Goal: Task Accomplishment & Management: Manage account settings

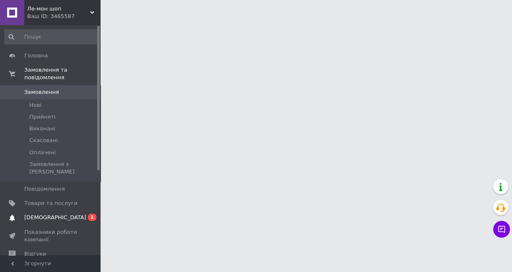
click at [46, 214] on span "[DEMOGRAPHIC_DATA]" at bounding box center [55, 218] width 62 height 8
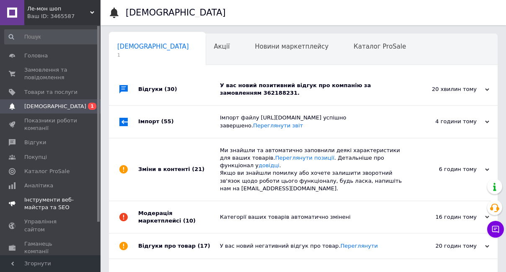
scroll to position [0, 4]
click at [273, 85] on div "У вас новий позитивний відгук про компанію за замовленням 362188231." at bounding box center [313, 89] width 186 height 15
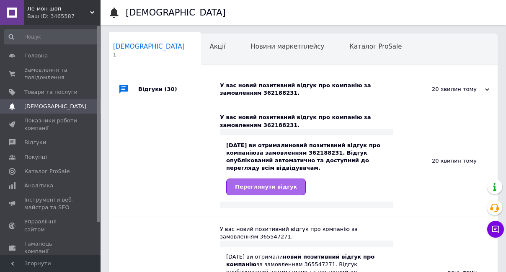
click at [276, 189] on span "Переглянути відгук" at bounding box center [266, 186] width 62 height 6
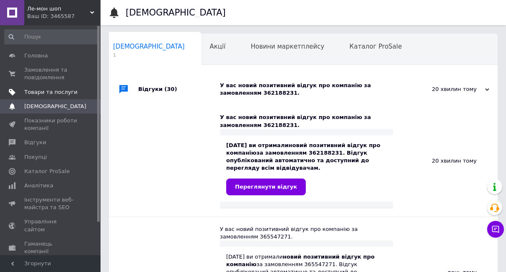
click at [43, 93] on span "Товари та послуги" at bounding box center [50, 92] width 53 height 8
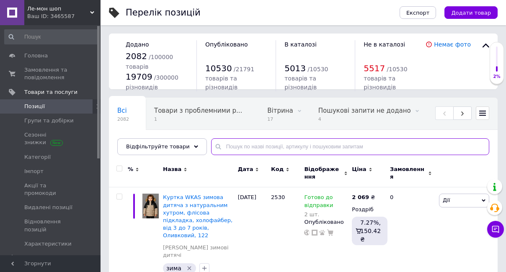
click at [231, 147] on input "text" at bounding box center [350, 146] width 278 height 17
paste input "чоловічі спортивні штани, теплі штани на флісі, штани з манжетами, штани cramp,…"
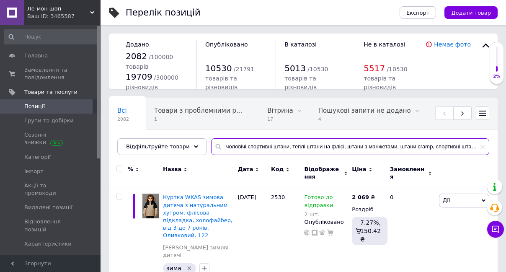
scroll to position [0, 927]
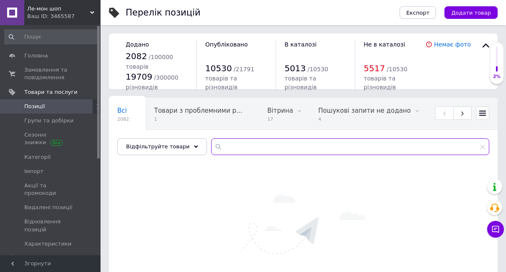
scroll to position [0, 757]
type input "чоловічі спортивні штани, теплі штани на флісі, штани з манжетами, штани cramp,…"
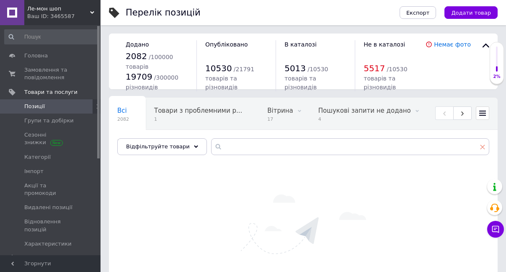
click at [481, 147] on icon at bounding box center [482, 146] width 5 height 5
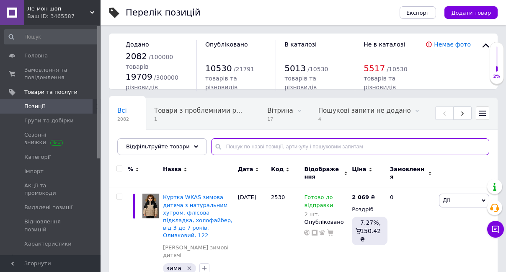
click at [232, 146] on input "text" at bounding box center [350, 146] width 278 height 17
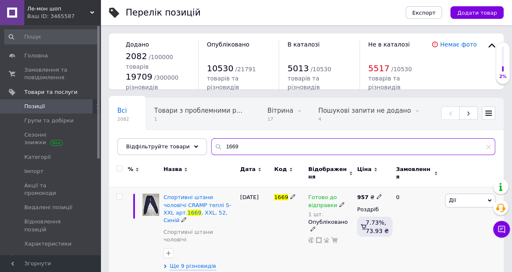
type input "1669"
click at [180, 196] on div "Спортивні штани чоловічі CRAMP теплі S-XXL арт. 1669 , XXL, 52, Синій" at bounding box center [199, 208] width 72 height 31
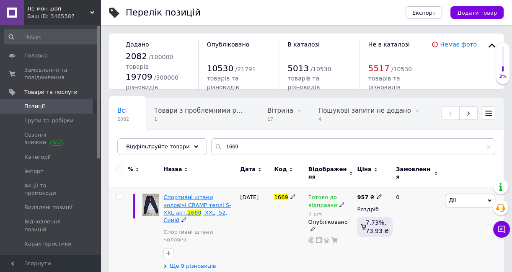
click at [188, 194] on span "Спортивні штани чоловічі CRAMP теплі S-XXL арт." at bounding box center [196, 204] width 67 height 21
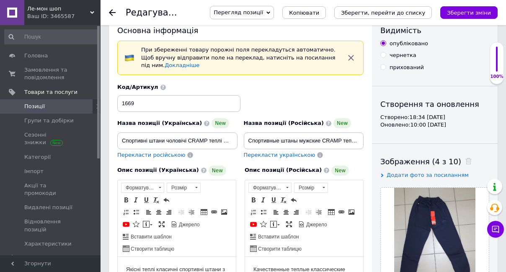
scroll to position [38, 0]
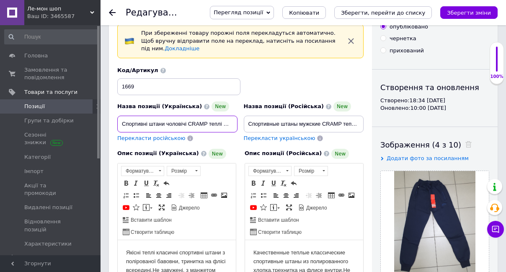
click at [225, 125] on input "Спортивні штани чоловічі CRAMP теплі S-XXL арт.1669, XXL, 52, Синій" at bounding box center [177, 124] width 120 height 17
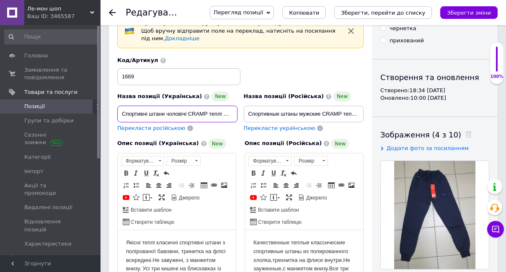
scroll to position [46, 0]
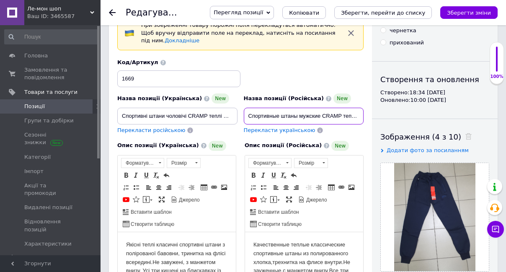
click at [328, 113] on input "Спортивные штаны мужские CRAMP теплые S-XXL арт.1669, XXL, 52, Синій" at bounding box center [304, 116] width 120 height 17
click at [327, 113] on input "Спортивные штаны мужские CRAMP теплые S-XXL арт.1669, XXL, 52, Синій" at bounding box center [304, 116] width 120 height 17
paste input "на флисе с манжетом M-XXXL [GEOGRAPHIC_DATA],XXL, [GEOGRAPHIC_DATA]"
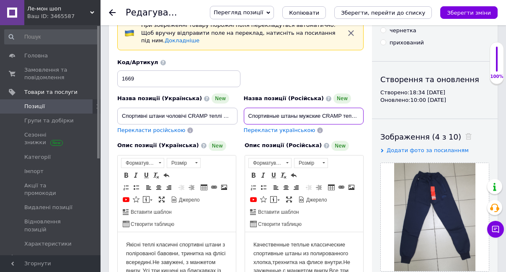
scroll to position [0, 131]
type input "Спортивные штаны мужские CRAMP теплые на флисе с манжетом M-XXXL [GEOGRAPHIC_DA…"
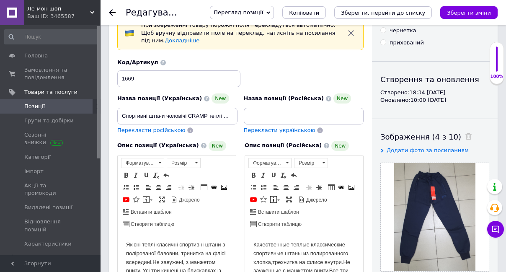
scroll to position [0, 0]
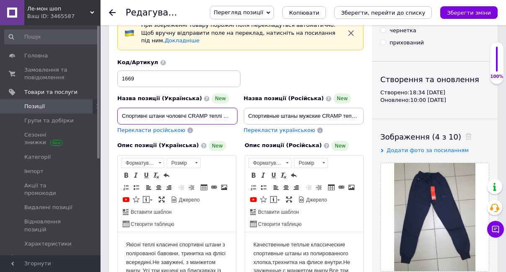
click at [157, 115] on input "Спортивні штани чоловічі CRAMP теплі S-XXL арт.1669, XXL, 52, Синій" at bounding box center [177, 116] width 120 height 17
paste input "оловічі спортивні штани CRAMP теплі на флісі з манжетом M-XXXL [GEOGRAPHIC_DATA…"
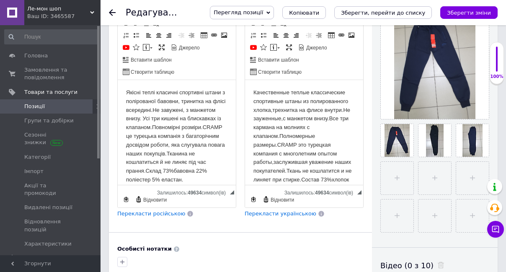
scroll to position [198, 0]
type input "Чоловічі спортивні штани CRAMP теплі на флісі з манжетом M-XXXL [GEOGRAPHIC_DAT…"
drag, startPoint x: 312, startPoint y: 258, endPoint x: 168, endPoint y: 129, distance: 193.0
drag, startPoint x: 142, startPoint y: 79, endPoint x: 169, endPoint y: 131, distance: 58.6
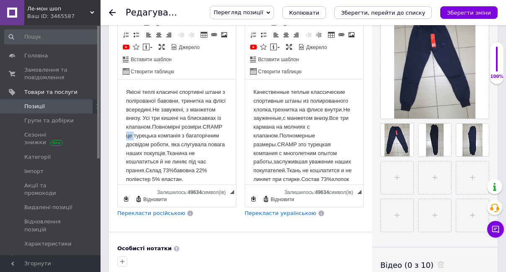
click at [169, 131] on body "Якісні теплі класичні спортивні штани з полірованої бавовни, тринитка на флісі …" at bounding box center [176, 136] width 101 height 96
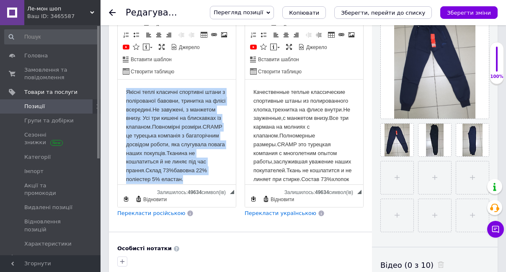
click at [169, 131] on body "Якісні теплі класичні спортивні штани з полірованої бавовни, тринитка на флісі …" at bounding box center [176, 136] width 101 height 96
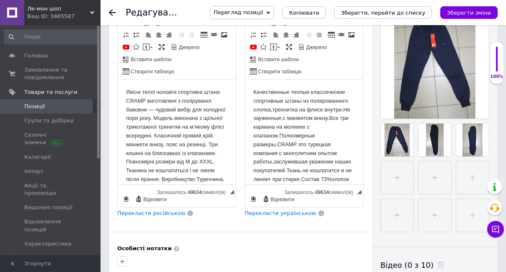
scroll to position [15, 0]
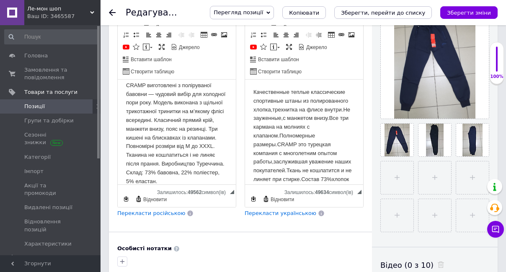
click at [302, 120] on body "Качественные теплые классические спортивные штаны из полированного хлопка,трехн…" at bounding box center [303, 140] width 101 height 105
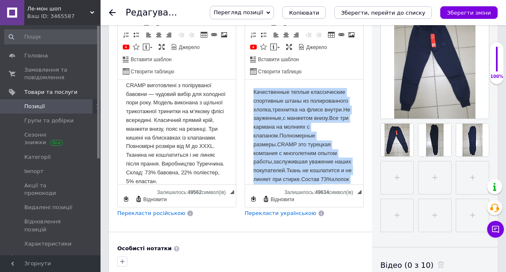
click at [302, 120] on body "Качественные теплые классические спортивные штаны из полированного хлопка,трехн…" at bounding box center [303, 140] width 101 height 105
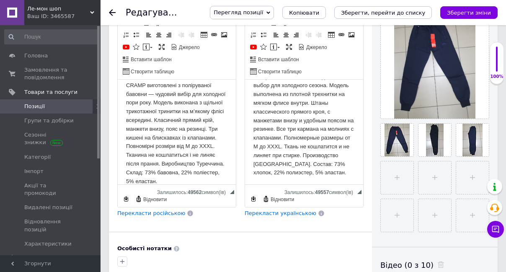
scroll to position [34, 0]
click at [460, 14] on icon "Зберегти зміни" at bounding box center [469, 13] width 44 height 6
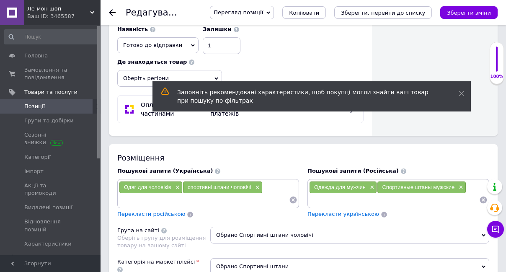
scroll to position [541, 0]
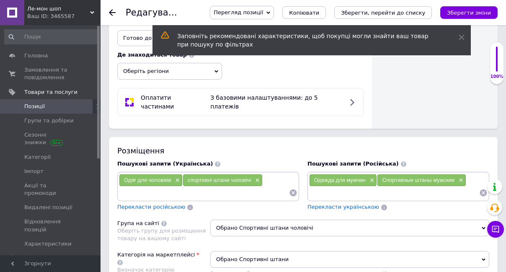
click at [295, 189] on icon at bounding box center [293, 192] width 7 height 7
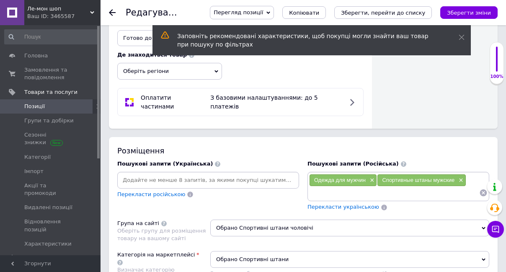
click at [130, 174] on input at bounding box center [208, 180] width 178 height 13
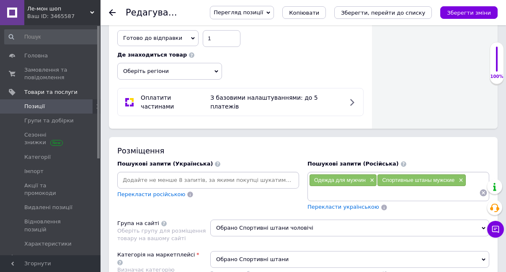
click at [485, 188] on icon at bounding box center [483, 192] width 8 height 8
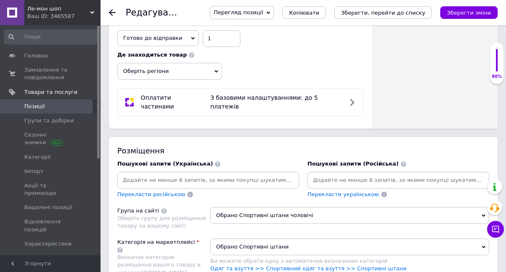
click at [320, 174] on input at bounding box center [398, 180] width 178 height 13
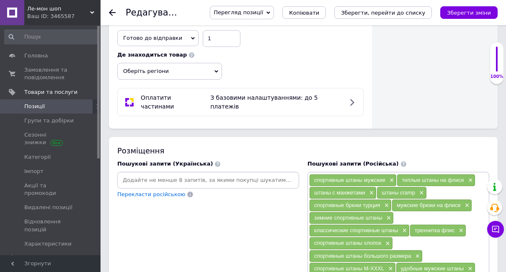
click at [135, 174] on input at bounding box center [208, 180] width 178 height 13
click at [128, 174] on input at bounding box center [208, 180] width 178 height 13
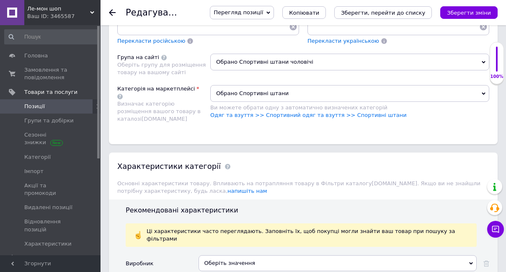
scroll to position [883, 0]
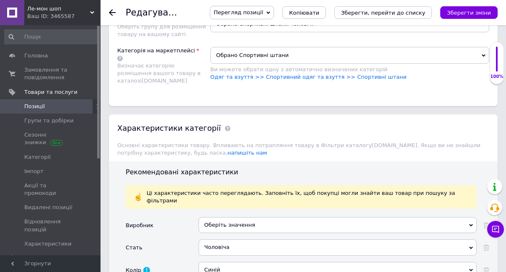
click at [226, 217] on div "Оберіть значення" at bounding box center [337, 225] width 278 height 16
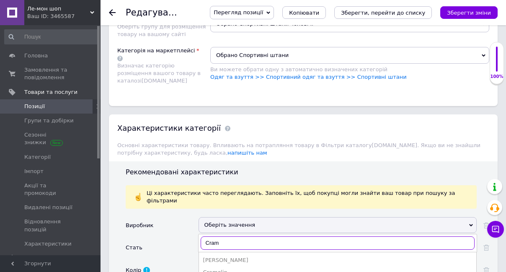
type input "Cramp"
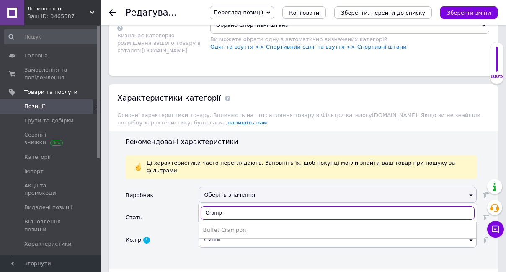
scroll to position [921, 0]
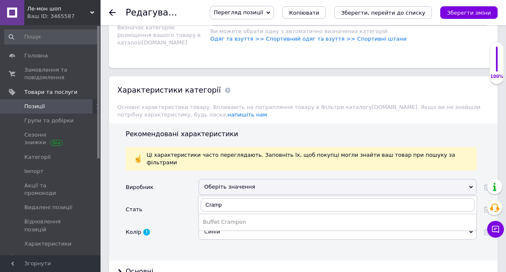
click at [187, 222] on div "Виробник Оберіть значення Cramp Buffet Crampon Стать Чоловіча Чоловіча Колір Си…" at bounding box center [307, 216] width 363 height 75
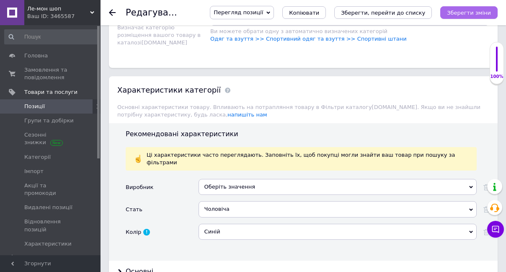
click at [472, 13] on icon "Зберегти зміни" at bounding box center [469, 13] width 44 height 6
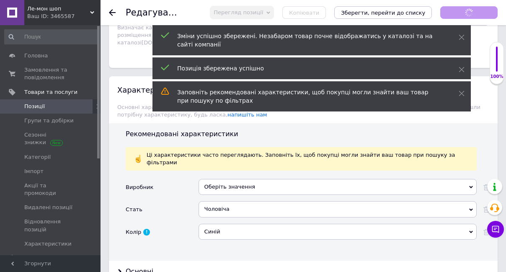
scroll to position [997, 0]
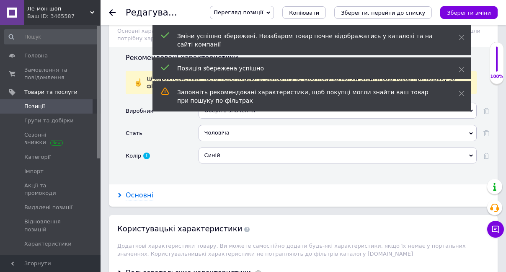
click at [145, 191] on div "Основні" at bounding box center [140, 196] width 28 height 10
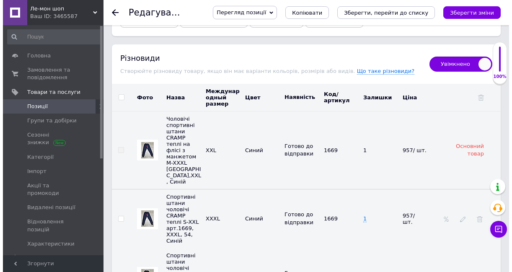
scroll to position [1759, 0]
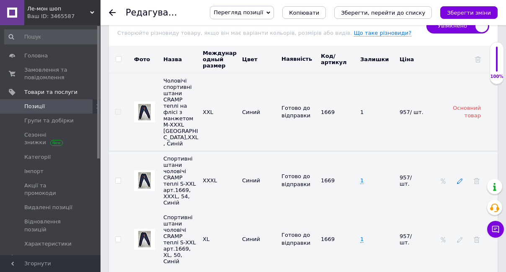
click at [457, 178] on use at bounding box center [459, 180] width 5 height 5
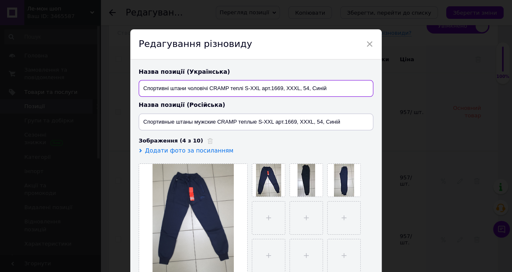
click at [334, 88] on input "Спортивні штани чоловічі CRAMP теплі S-XXL арт.1669, XXXL, 54, Синій" at bounding box center [256, 88] width 235 height 17
click at [287, 92] on input "Спортивні штани чоловічі CRAMP теплі S-XXL арт.1669, XXXL, 54, Синій" at bounding box center [256, 88] width 235 height 17
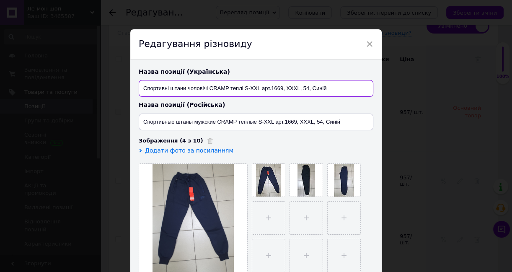
paste input "е штаны мужские CRAMP теплые на флисе с манжетом M-XXXL Турция,XXXL Сини"
type input "Спортивные штаны мужские CRAMP теплые на флисе с манжетом M-XXXL Турция,XXXL Си…"
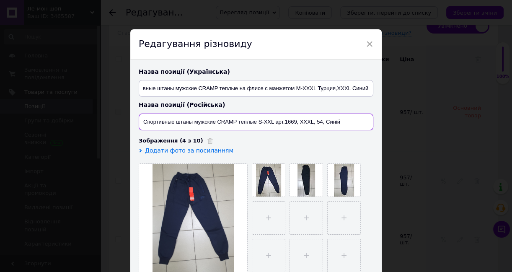
click at [302, 124] on input "Спортивные штаны мужские CRAMP теплые S-XXL арт.1669, XXXL, 54, Синій" at bounding box center [256, 121] width 235 height 17
click at [269, 120] on input "Спортивные штаны мужские CRAMP теплые S-XXL арт.1669, XXXL, 54, Синій" at bounding box center [256, 121] width 235 height 17
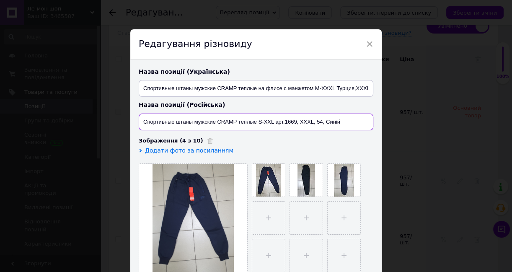
click at [269, 120] on input "Спортивные штаны мужские CRAMP теплые S-XXL арт.1669, XXXL, 54, Синій" at bounding box center [256, 121] width 235 height 17
paste input "оловічі спортивні штани CRAMP теплі на флісі з манжетом M-XXXL [GEOGRAPHIC_DATA…"
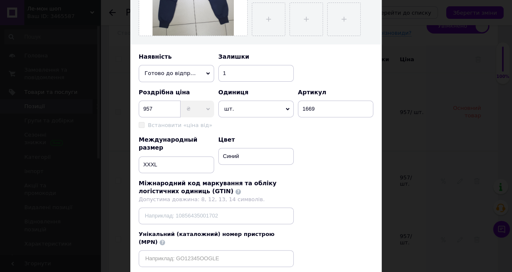
scroll to position [266, 0]
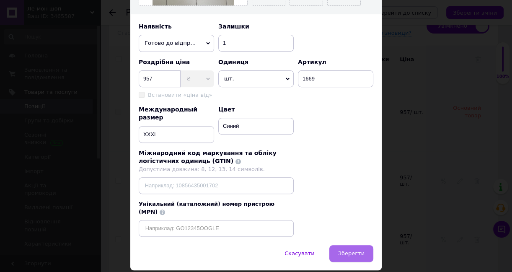
type input "Чоловічі спортивні штани CRAMP теплі на флісі з манжетом M-XXXL [GEOGRAPHIC_DAT…"
click at [345, 250] on span "Зберегти" at bounding box center [351, 253] width 26 height 6
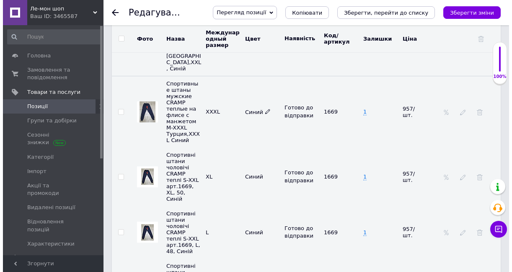
scroll to position [1835, 0]
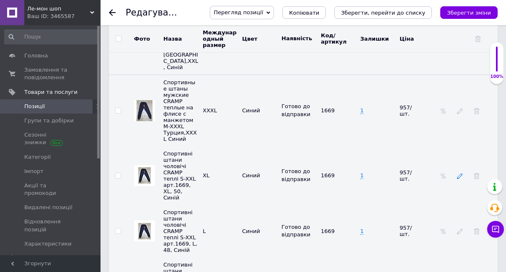
click at [457, 173] on icon at bounding box center [460, 176] width 6 height 6
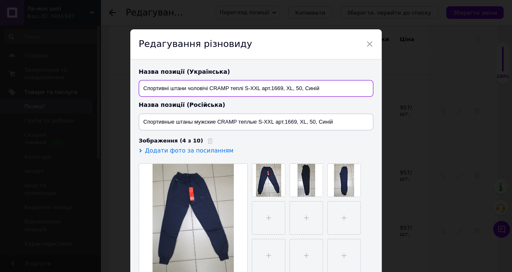
click at [268, 88] on input "Спортивні штани чоловічі CRAMP теплі S-XXL арт.1669, XL, 50, Синій" at bounding box center [256, 88] width 235 height 17
paste input "оловічі спортивні штани CRAMP теплі на флісі з манжетом M-XXXL Туреччина,XL,"
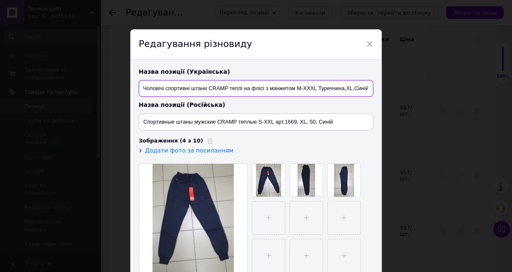
type input "Чоловічі спортивні штани CRAMP теплі на флісі з манжетом M-XXXL Туреччина,XL,Си…"
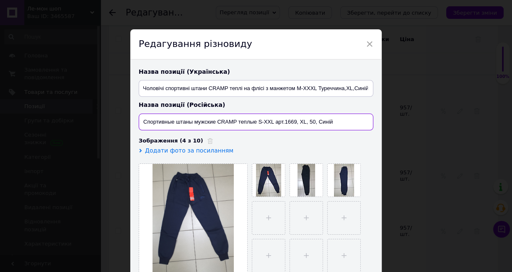
scroll to position [0, 0]
click at [258, 124] on input "Спортивные штаны мужские CRAMP теплые S-XXL арт.1669, XL, 50, Синій" at bounding box center [256, 121] width 235 height 17
paste input "на флисе с манжетом M-XXXL Турция,XL, Сини"
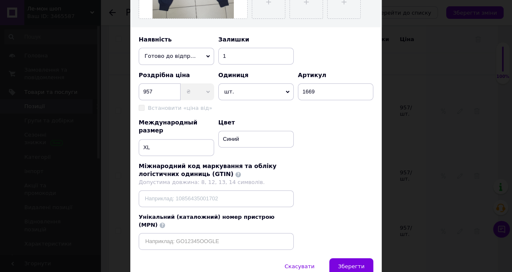
scroll to position [266, 0]
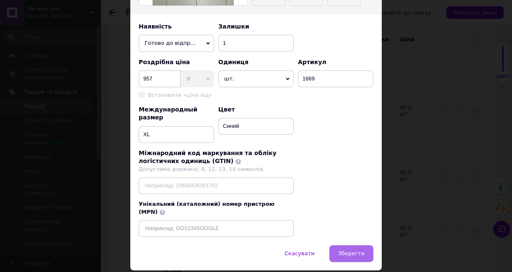
type input "Спортивные штаны мужские CRAMP теплые на флисе с манжетом M-XXXL Турция,XL, Син…"
click at [356, 250] on span "Зберегти" at bounding box center [351, 253] width 26 height 6
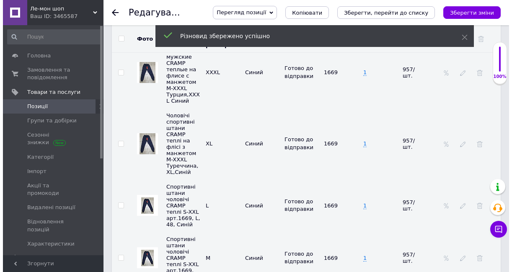
scroll to position [1911, 0]
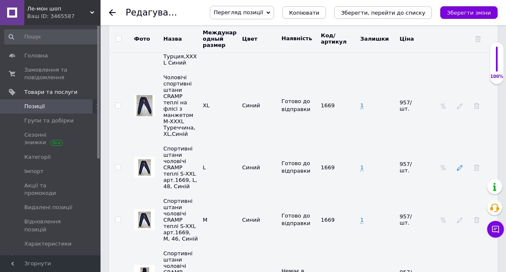
click at [459, 165] on icon at bounding box center [460, 168] width 6 height 6
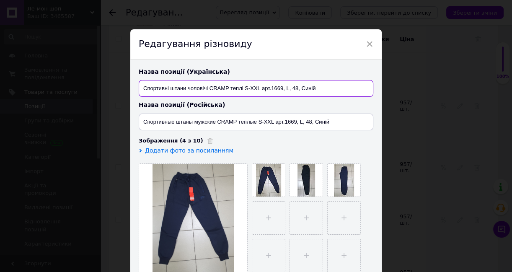
click at [308, 90] on input "Спортивні штани чоловічі CRAMP теплі S-XXL арт.1669, L, 48, Синій" at bounding box center [256, 88] width 235 height 17
paste input "оловічі спортивні штани CRAMP теплі на флісі з манжетом M-XXXL Туреччина,L"
type input "Чоловічі спортивні штани CRAMP теплі на флісі з манжетом M-XXXL Туреччина,L, Си…"
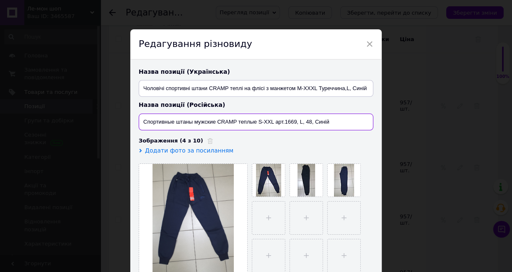
click at [283, 121] on input "Спортивные штаны мужские CRAMP теплые S-XXL арт.1669, L, 48, Синій" at bounding box center [256, 121] width 235 height 17
paste input "на флисе с манжетом M-XXXL Турция,[GEOGRAPHIC_DATA], [GEOGRAPHIC_DATA]"
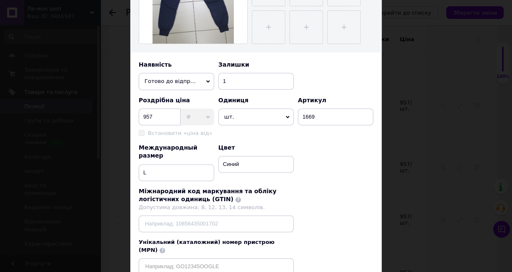
scroll to position [276, 0]
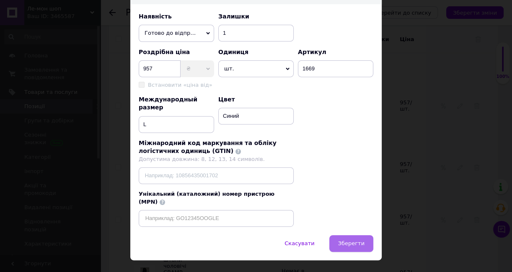
type input "Спортивные штаны мужские CRAMP теплые на флисе с манжетом M-XXXL Турция,L, Синий"
click at [356, 240] on span "Зберегти" at bounding box center [351, 243] width 26 height 6
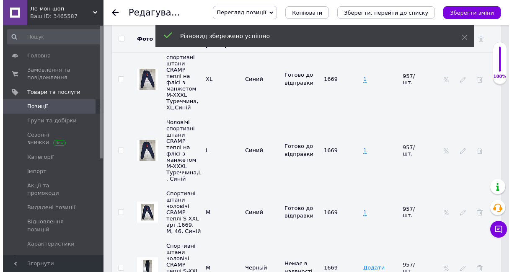
scroll to position [1987, 0]
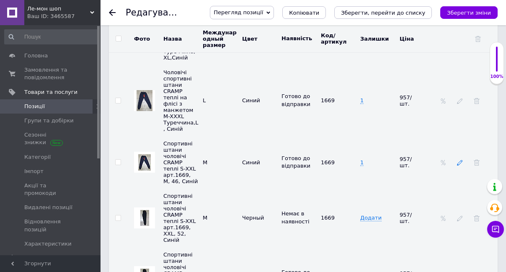
click at [458, 160] on icon at bounding box center [460, 163] width 6 height 6
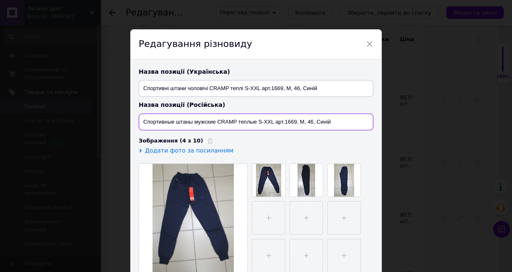
click at [319, 123] on input "Спортивные штаны мужские CRAMP теплые S-XXL арт.1669, M, 46, Синій" at bounding box center [256, 121] width 235 height 17
paste input "на флисе с манжетом M-XXXL Турция,M, [GEOGRAPHIC_DATA]"
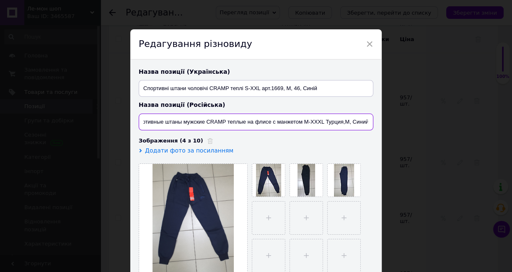
type input "Спортивные штаны мужские CRAMP теплые на флисе с манжетом M-XXXL Турция,M, Синий"
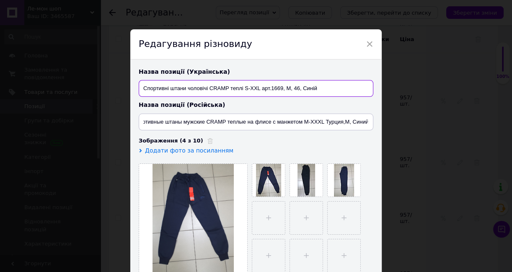
click at [298, 90] on input "Спортивні штани чоловічі CRAMP теплі S-XXL арт.1669, M, 46, Синій" at bounding box center [256, 88] width 235 height 17
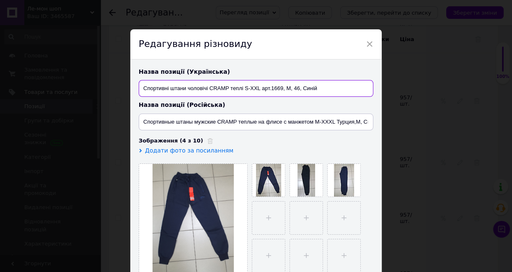
paste input "оловічі спортивні штани CRAMP теплі на флісі з манжетом M-XXXL [GEOGRAPHIC_DATA…"
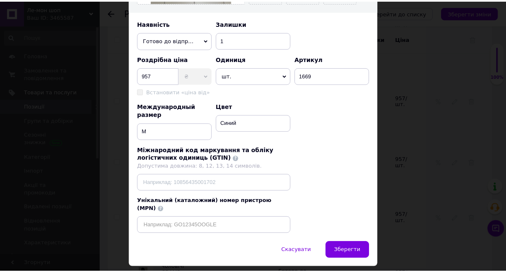
scroll to position [276, 0]
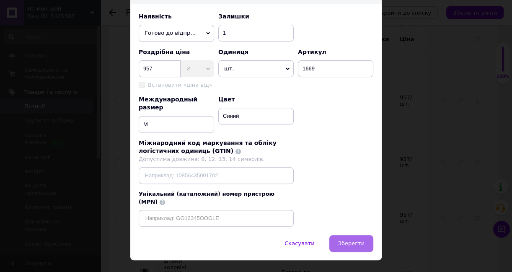
type input "Чоловічі спортивні штани CRAMP теплі на флісі з манжетом M-XXXL Туреччина,M, Си…"
click at [356, 240] on span "Зберегти" at bounding box center [351, 243] width 26 height 6
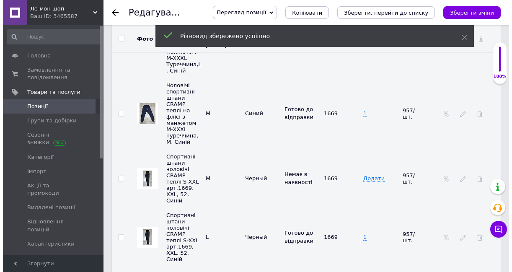
scroll to position [2064, 0]
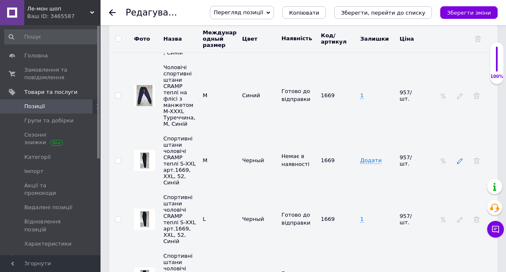
click at [461, 158] on icon at bounding box center [460, 161] width 6 height 6
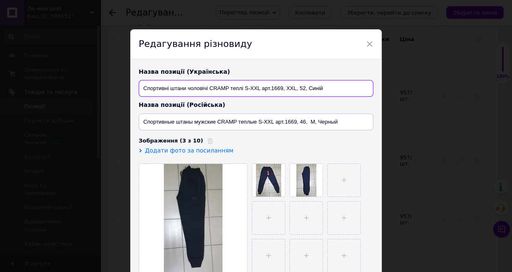
click at [307, 89] on input "Спортивні штани чоловічі CRAMP теплі S-XXL арт.1669, XXL, 52, Синій" at bounding box center [256, 88] width 235 height 17
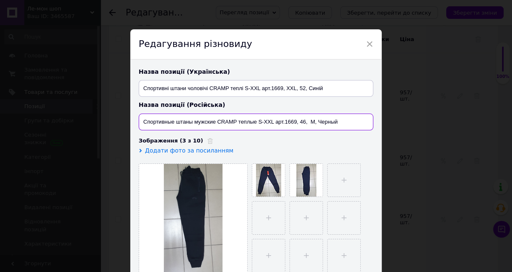
click at [263, 121] on input "Спортивные штаны мужские CRAMP теплые S-XXL арт.1669, 46, M, Черный" at bounding box center [256, 121] width 235 height 17
paste input "на флисе с манжетом M-XXXL [GEOGRAPHIC_DATA],"
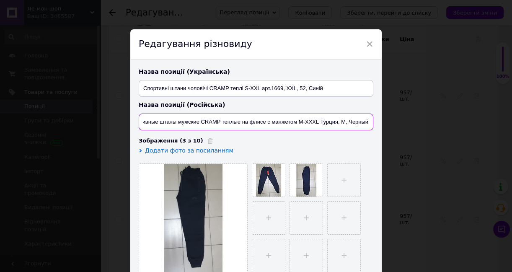
type input "Спортивные штаны мужские CRAMP теплые на флисе с манжетом M-XXXL Турция, M, Чер…"
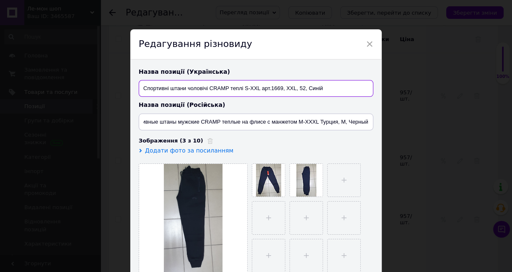
click at [283, 90] on input "Спортивні штани чоловічі CRAMP теплі S-XXL арт.1669, XXL, 52, Синій" at bounding box center [256, 88] width 235 height 17
paste input "оловічі спортивні штани CRAMP теплі на флісі з манжетом M-XXXL Туреччина, M, [G…"
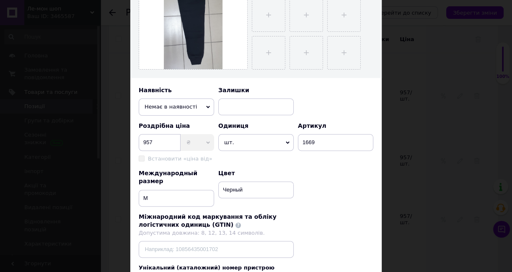
scroll to position [266, 0]
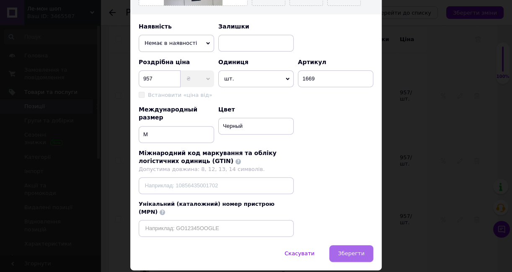
type input "Чоловічі спортивні штани CRAMP теплі на флісі з манжетом M-XXXL Туреччина, M, Ч…"
click at [349, 245] on button "Зберегти" at bounding box center [351, 253] width 44 height 17
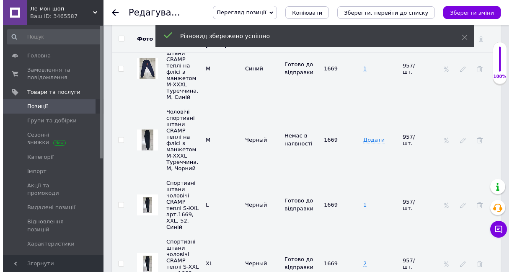
scroll to position [2101, 0]
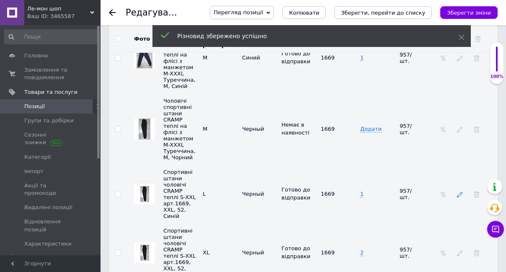
click at [459, 192] on use at bounding box center [459, 194] width 5 height 5
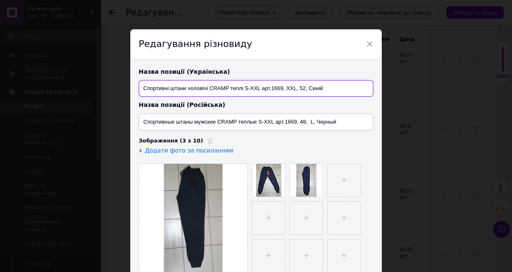
click at [326, 90] on input "Спортивні штани чоловічі CRAMP теплі S-XXL арт.1669, XXL, 52, Синій" at bounding box center [256, 88] width 235 height 17
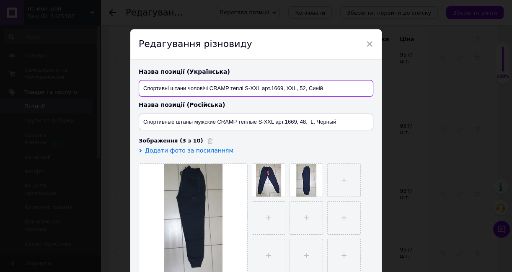
paste input "оловічі спортивні штани CRAMP теплі на флісі з манжетом M-XXXL Туреччина, L, [G…"
type input "Чоловічі спортивні штани CRAMP теплі на флісі з манжетом M-XXXL Туреччина, L, Ч…"
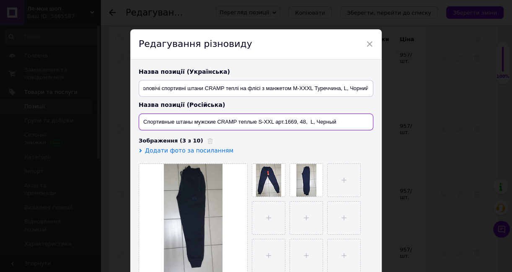
click at [242, 123] on input "Спортивные штаны мужские CRAMP теплые S-XXL арт.1669, 48, L, Черный" at bounding box center [256, 121] width 235 height 17
paste input "на флисе с манжетом M-XXXL [GEOGRAPHIC_DATA],"
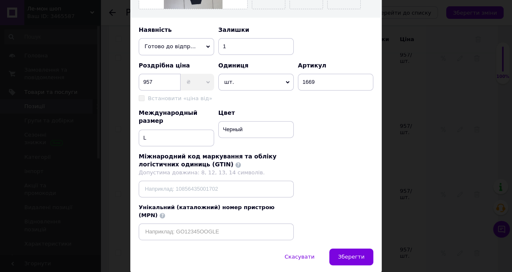
scroll to position [276, 0]
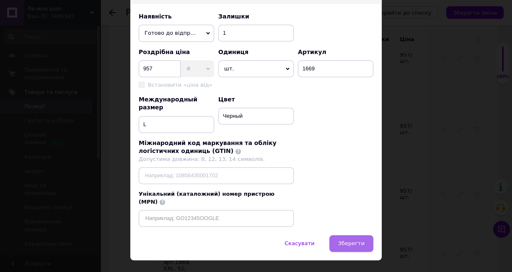
type input "Спортивные штаны мужские CRAMP теплые на флисе с манжетом M-XXXL Турция, L, Чер…"
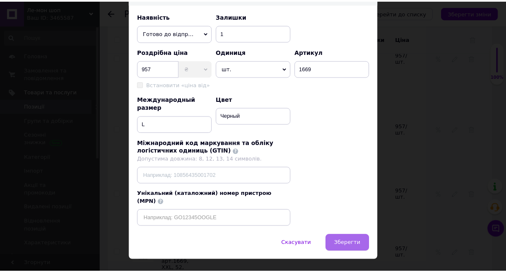
scroll to position [0, 0]
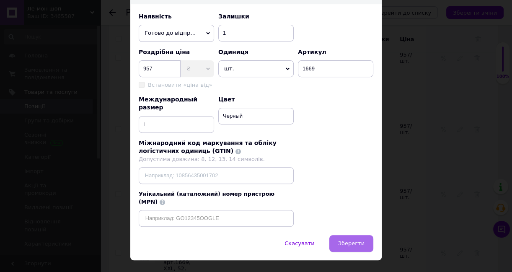
click at [343, 235] on button "Зберегти" at bounding box center [351, 243] width 44 height 17
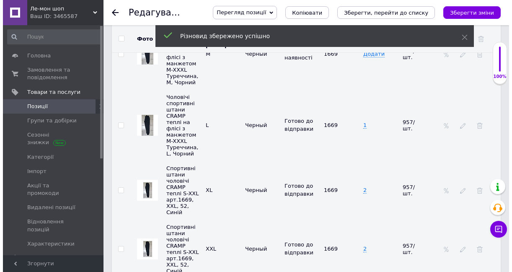
scroll to position [2178, 0]
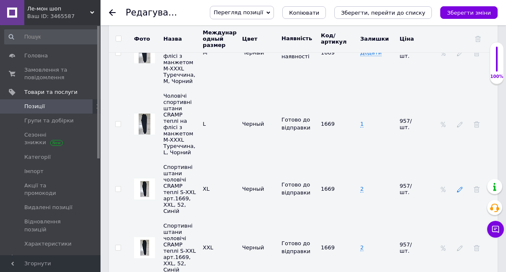
click at [459, 186] on icon at bounding box center [460, 189] width 6 height 6
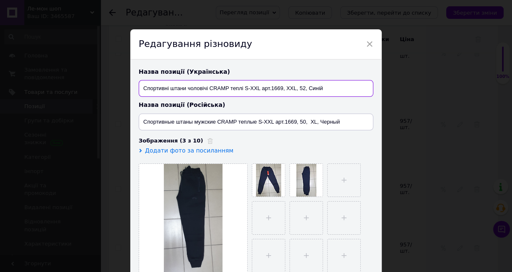
click at [321, 90] on input "Спортивні штани чоловічі CRAMP теплі S-XXL арт.1669, XXL, 52, Синій" at bounding box center [256, 88] width 235 height 17
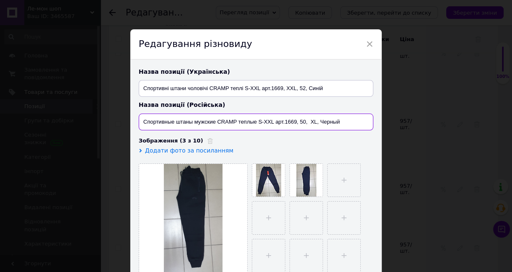
click at [246, 123] on input "Спортивные штаны мужские CRAMP теплые S-XXL арт.1669, 50, XL, Черный" at bounding box center [256, 121] width 235 height 17
click at [246, 124] on input "Спортивные штаны мужские CRAMP теплые S-XXL арт.1669, 50, XL, Черный" at bounding box center [256, 121] width 235 height 17
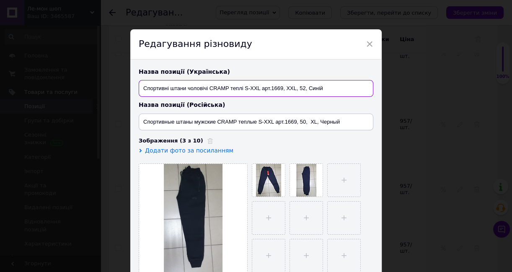
click at [245, 92] on input "Спортивні штани чоловічі CRAMP теплі S-XXL арт.1669, XXL, 52, Синій" at bounding box center [256, 88] width 235 height 17
paste input "оловічі спортивні штани CRAMP теплі на флісі з манжетом M-XXXL Туреччина, XL, Ч…"
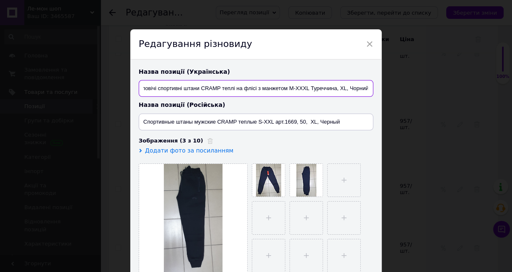
type input "Чоловічі спортивні штани CRAMP теплі на флісі з манжетом M-XXXL Туреччина, XL, …"
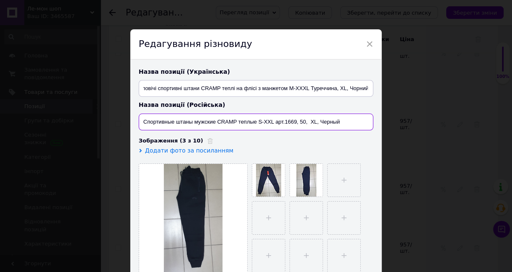
click at [254, 123] on input "Спортивные штаны мужские CRAMP теплые S-XXL арт.1669, 50, XL, Черный" at bounding box center [256, 121] width 235 height 17
paste input "на флисе с манжетом M-XXXL [GEOGRAPHIC_DATA]"
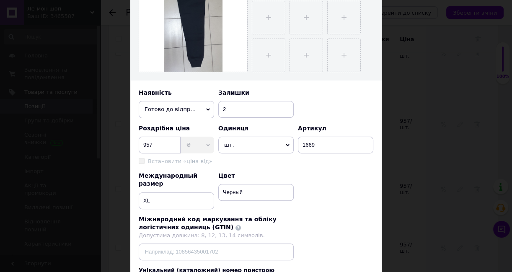
scroll to position [266, 0]
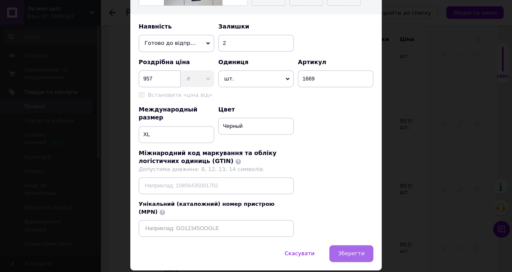
type input "Спортивные штаны мужские CRAMP теплые на флисе с манжетом M-XXXL Турция, XL, Че…"
click at [348, 250] on span "Зберегти" at bounding box center [351, 253] width 26 height 6
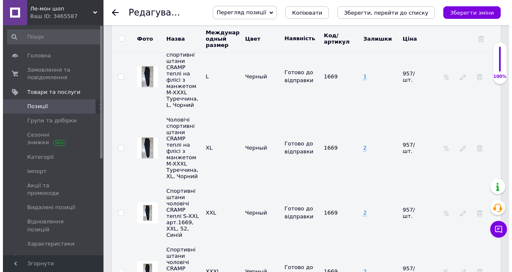
scroll to position [2254, 0]
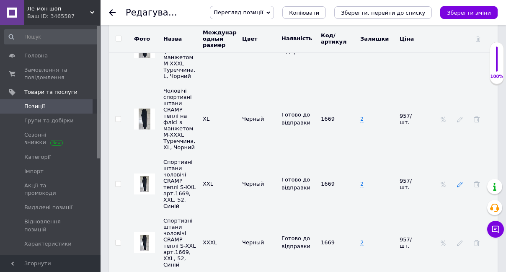
click at [459, 181] on icon at bounding box center [460, 184] width 6 height 6
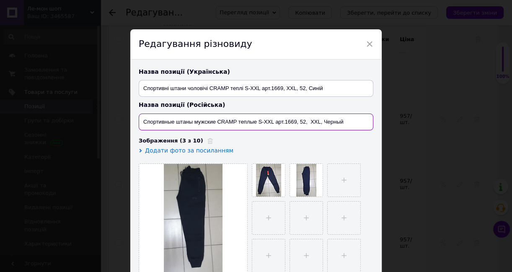
click at [303, 121] on input "Спортивные штаны мужские CRAMP теплые S-XXL арт.1669, 52, XXL, Черный" at bounding box center [256, 121] width 235 height 17
paste input "на флисе с манжетом M-XXXL [GEOGRAPHIC_DATA]"
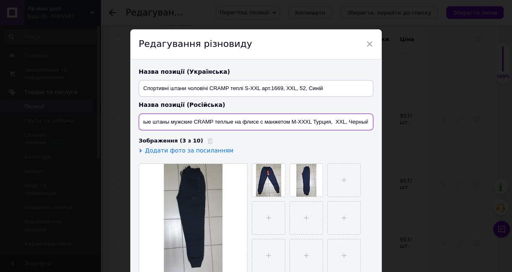
type input "Спортивные штаны мужские CRAMP теплые на флисе с манжетом M-XXXL Турция, XXL, Ч…"
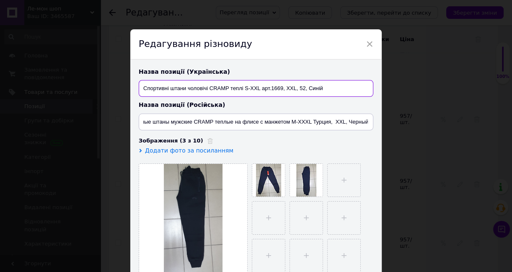
scroll to position [0, 0]
click at [278, 85] on input "Спортивні штани чоловічі CRAMP теплі S-XXL арт.1669, XXL, 52, Синій" at bounding box center [256, 88] width 235 height 17
click at [279, 85] on input "Спортивні штани чоловічі CRAMP теплі S-XXL арт.1669, XXL, 52, Синій" at bounding box center [256, 88] width 235 height 17
paste input "оловічі спортивні штани CRAMP теплі на флісі з манжетом M-XXXL Туреччина XXL, […"
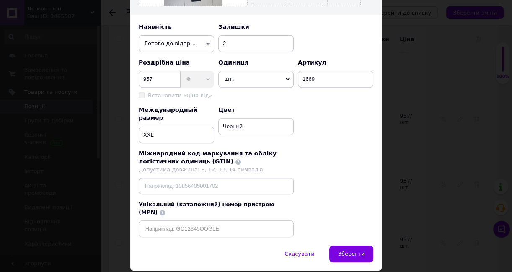
scroll to position [266, 0]
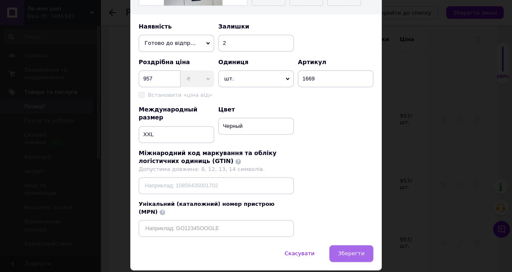
type input "Чоловічі спортивні штани CRAMP теплі на флісі з манжетом M-XXXL Туреччина XXL, …"
click at [357, 250] on span "Зберегти" at bounding box center [351, 253] width 26 height 6
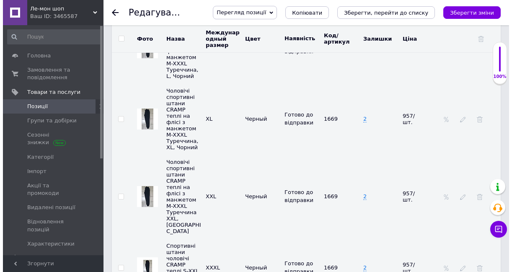
scroll to position [2292, 0]
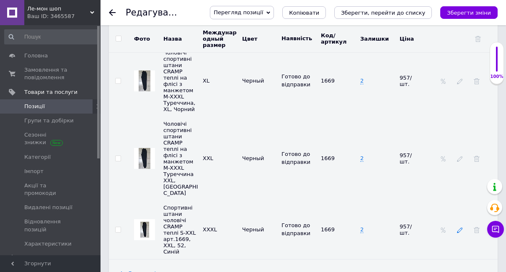
click at [460, 227] on use at bounding box center [459, 229] width 5 height 5
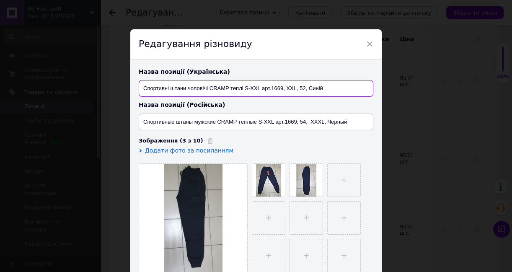
click at [271, 90] on input "Спортивні штани чоловічі CRAMP теплі S-XXL арт.1669, XXL, 52, Синій" at bounding box center [256, 88] width 235 height 17
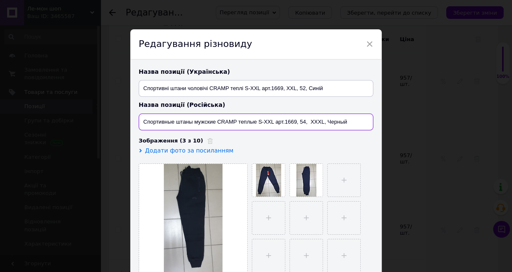
click at [237, 119] on input "Спортивные штаны мужские CRAMP теплые S-XXL арт.1669, 54, XXXL, Черный" at bounding box center [256, 121] width 235 height 17
paste input "на флисе с манжетом M-XXXL [GEOGRAPHIC_DATA],"
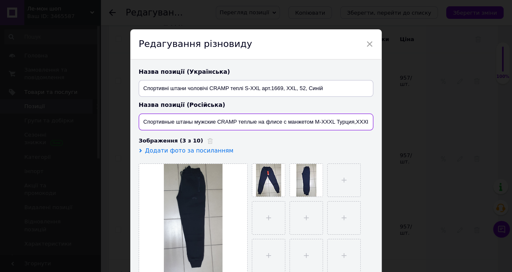
scroll to position [0, 24]
type input "Спортивные штаны мужские CRAMP теплые на флисе с манжетом M-XXXL Турция,XXXL, Ч…"
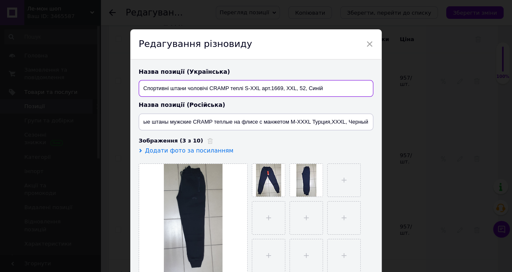
click at [239, 88] on input "Спортивні штани чоловічі CRAMP теплі S-XXL арт.1669, XXL, 52, Синій" at bounding box center [256, 88] width 235 height 17
paste input "оловічі спортивні штани CRAMP теплі на флісі з манжетом M-XXXL Туреччина, XXXL,…"
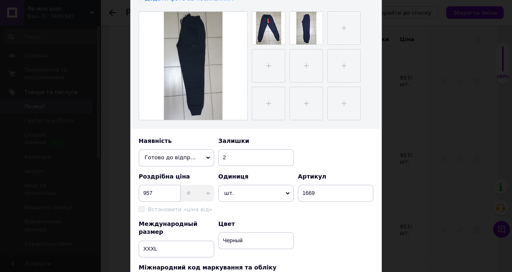
scroll to position [76, 0]
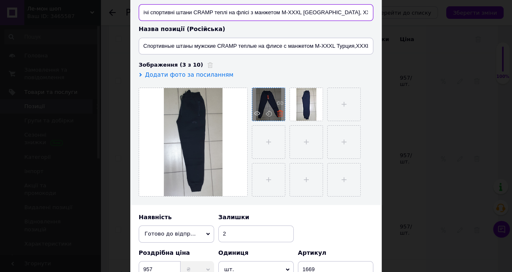
type input "Чоловічі спортивні штани CRAMP теплі на флісі з манжетом M-XXXL [GEOGRAPHIC_DAT…"
click at [278, 112] on icon at bounding box center [280, 113] width 6 height 6
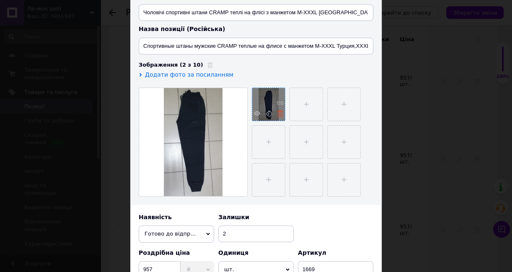
click at [277, 111] on icon at bounding box center [280, 113] width 6 height 6
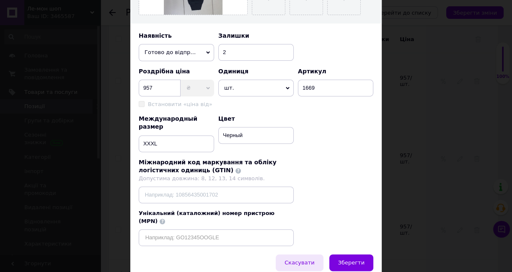
scroll to position [276, 0]
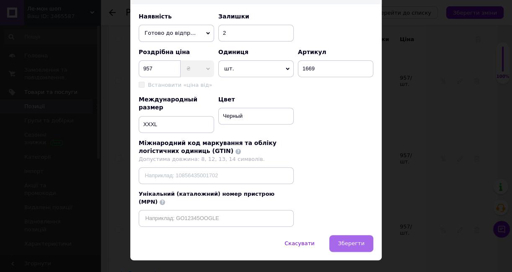
click at [342, 240] on span "Зберегти" at bounding box center [351, 243] width 26 height 6
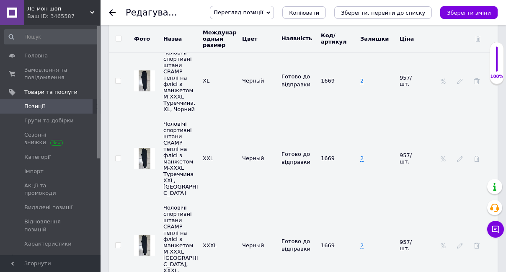
click at [456, 242] on div at bounding box center [460, 245] width 8 height 7
click at [459, 243] on use at bounding box center [459, 245] width 5 height 5
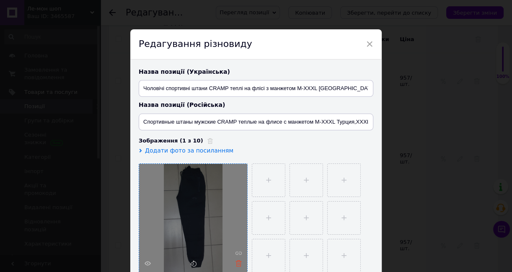
click at [235, 260] on icon at bounding box center [238, 263] width 6 height 6
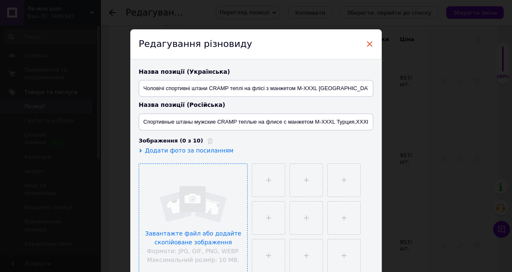
click at [368, 40] on span "×" at bounding box center [370, 44] width 8 height 14
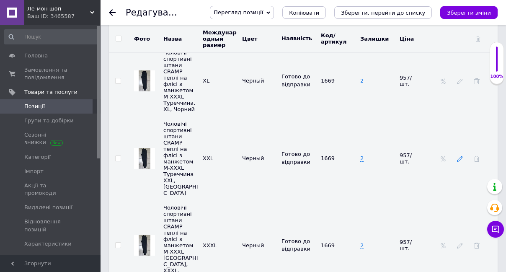
click at [459, 156] on icon at bounding box center [460, 159] width 6 height 6
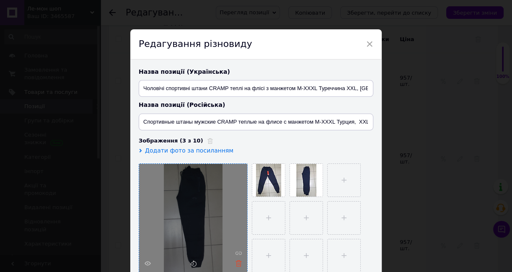
click at [235, 260] on icon at bounding box center [238, 263] width 6 height 6
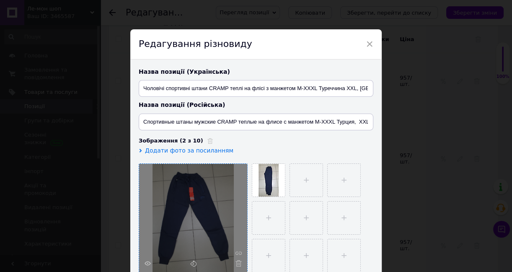
click at [235, 260] on use at bounding box center [238, 263] width 6 height 6
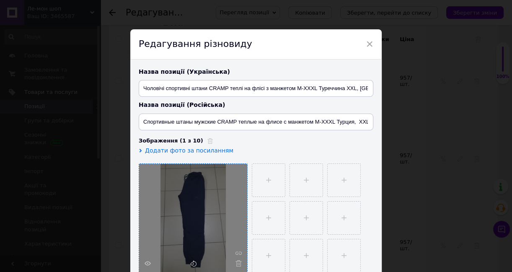
click at [235, 260] on use at bounding box center [238, 263] width 6 height 6
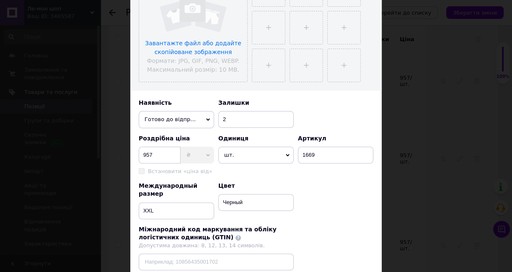
scroll to position [266, 0]
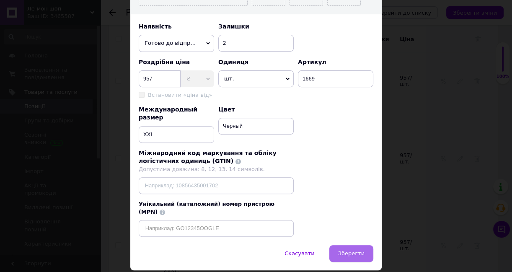
click at [358, 250] on span "Зберегти" at bounding box center [351, 253] width 26 height 6
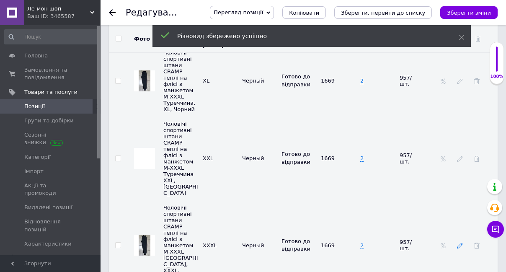
click at [460, 242] on icon at bounding box center [460, 245] width 6 height 6
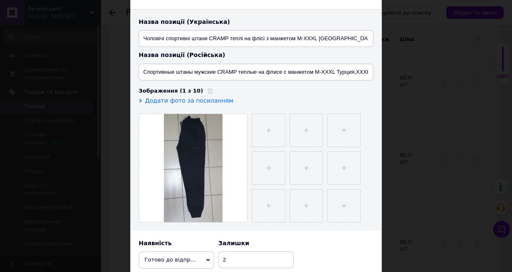
scroll to position [114, 0]
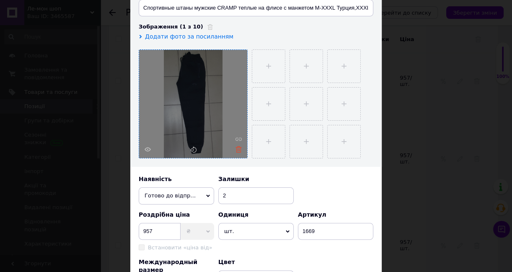
click at [236, 148] on icon at bounding box center [238, 149] width 6 height 6
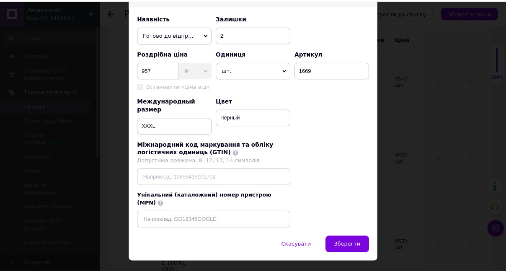
scroll to position [276, 0]
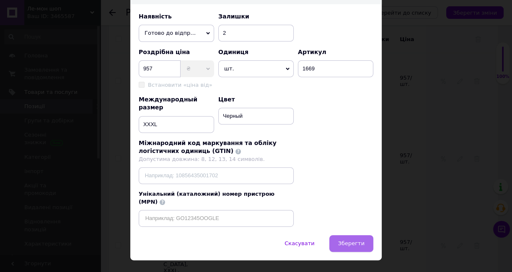
click at [349, 240] on span "Зберегти" at bounding box center [351, 243] width 26 height 6
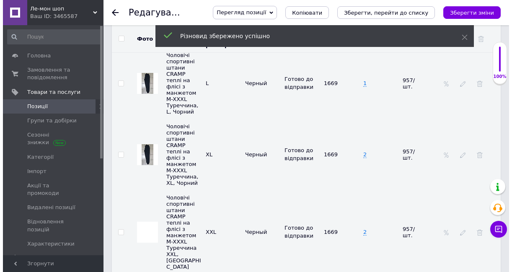
scroll to position [2216, 0]
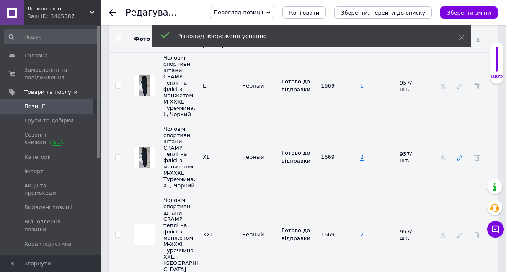
click at [459, 155] on icon at bounding box center [460, 158] width 6 height 6
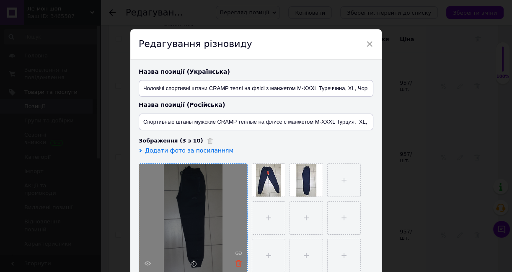
click at [235, 261] on icon at bounding box center [238, 263] width 6 height 6
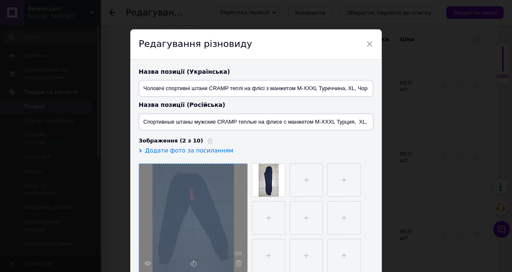
click at [235, 261] on div at bounding box center [193, 218] width 108 height 108
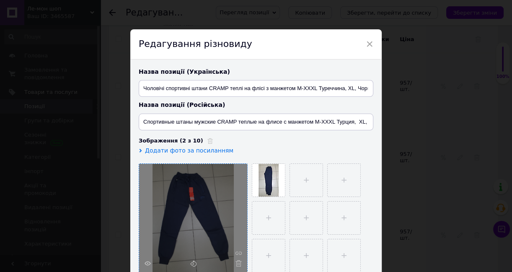
click at [235, 261] on icon at bounding box center [238, 263] width 6 height 6
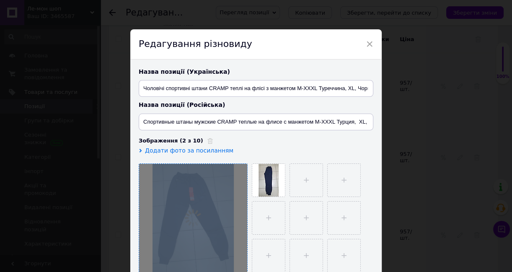
click at [235, 261] on div at bounding box center [193, 218] width 108 height 108
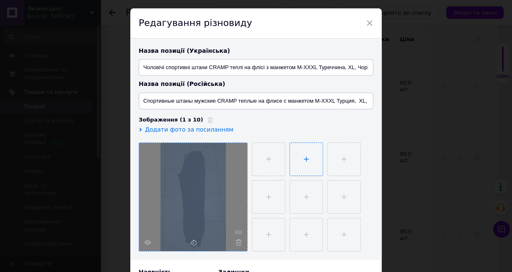
scroll to position [38, 0]
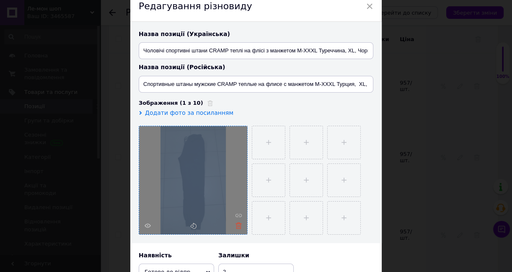
click at [236, 225] on use at bounding box center [238, 225] width 6 height 6
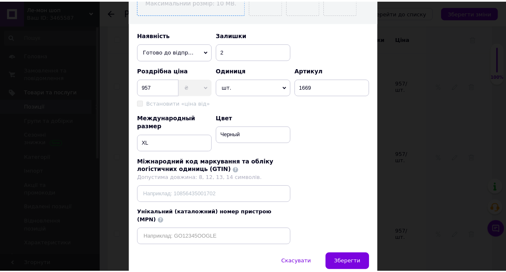
scroll to position [276, 0]
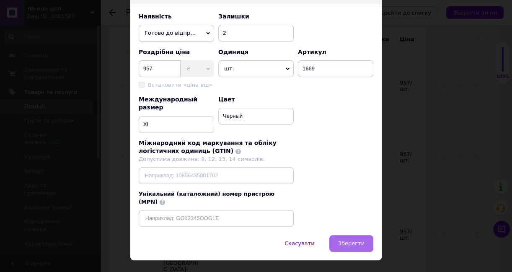
click at [352, 240] on span "Зберегти" at bounding box center [351, 243] width 26 height 6
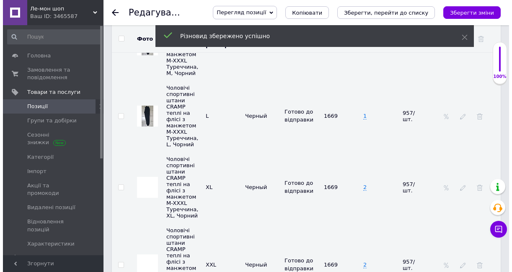
scroll to position [2178, 0]
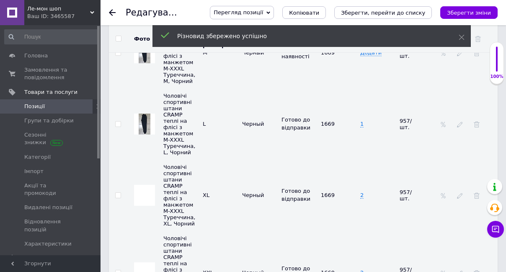
click at [460, 106] on td at bounding box center [467, 123] width 61 height 71
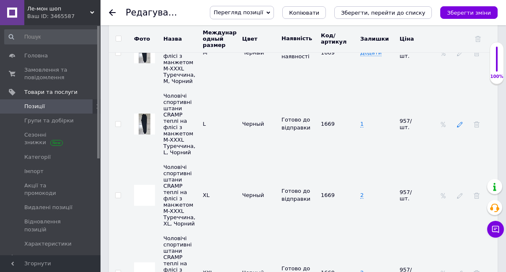
click at [459, 121] on icon at bounding box center [460, 124] width 6 height 6
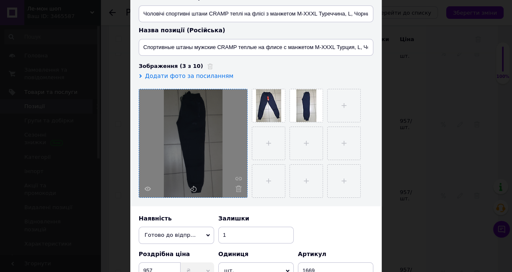
scroll to position [76, 0]
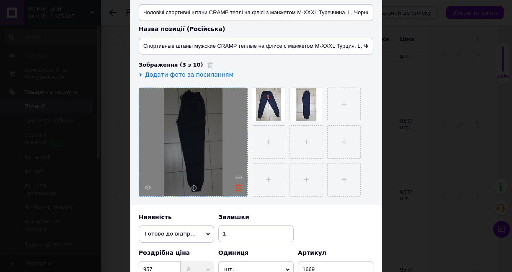
click at [237, 185] on icon at bounding box center [238, 187] width 6 height 6
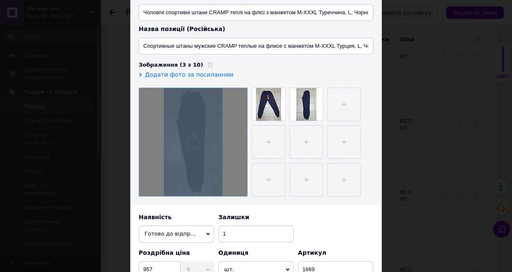
click at [237, 185] on div at bounding box center [193, 142] width 108 height 108
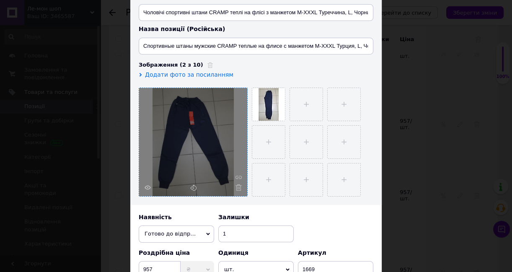
click at [237, 185] on icon at bounding box center [238, 187] width 6 height 6
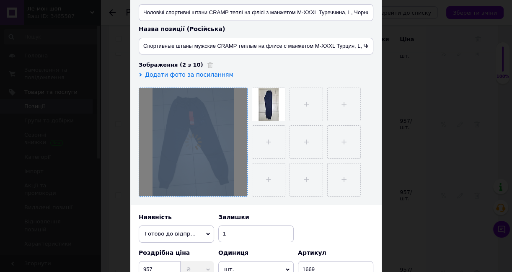
click at [237, 185] on div at bounding box center [193, 142] width 108 height 108
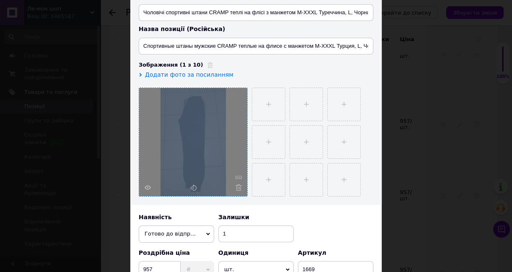
click at [237, 185] on icon at bounding box center [238, 187] width 6 height 6
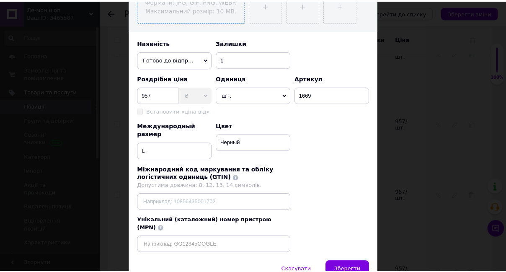
scroll to position [266, 0]
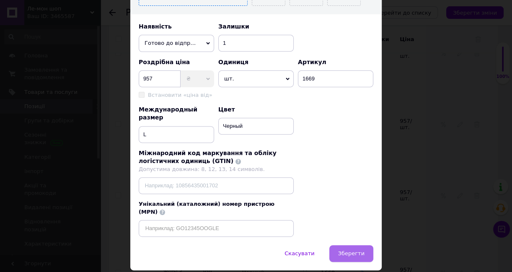
click at [357, 250] on span "Зберегти" at bounding box center [351, 253] width 26 height 6
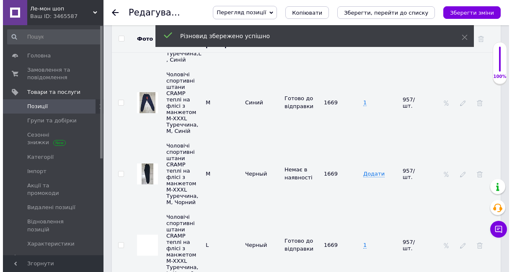
scroll to position [2026, 0]
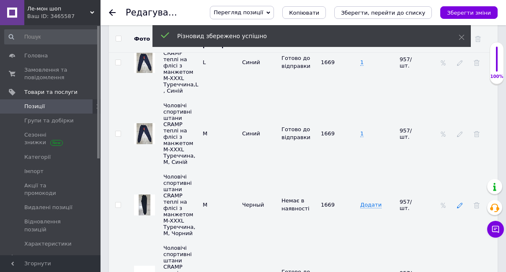
click at [459, 202] on icon at bounding box center [460, 205] width 6 height 6
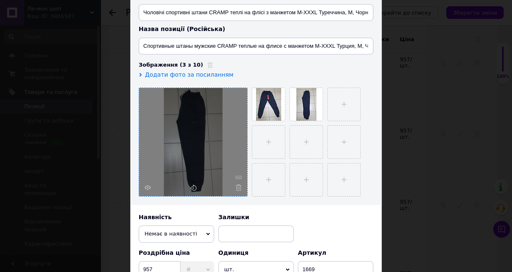
scroll to position [76, 0]
click at [237, 183] on div at bounding box center [193, 142] width 108 height 108
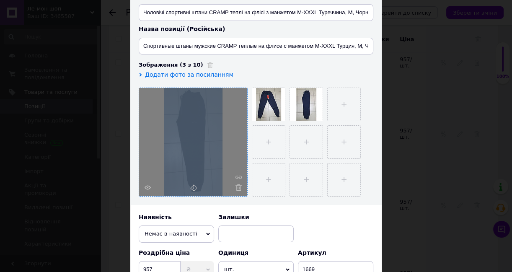
click at [237, 183] on div at bounding box center [193, 142] width 108 height 108
click at [237, 187] on icon at bounding box center [238, 187] width 6 height 6
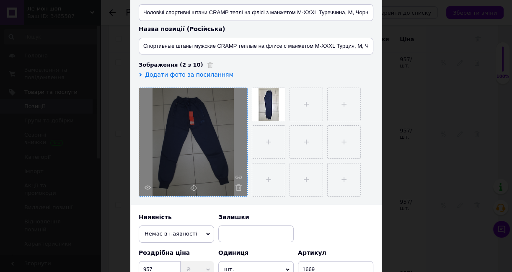
click at [237, 187] on icon at bounding box center [238, 187] width 6 height 6
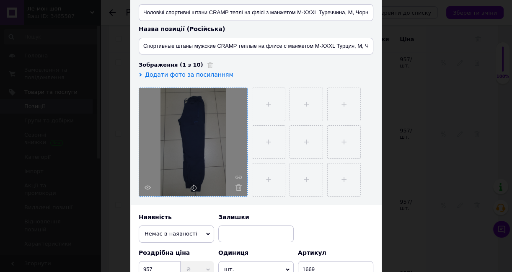
click at [237, 187] on icon at bounding box center [238, 187] width 6 height 6
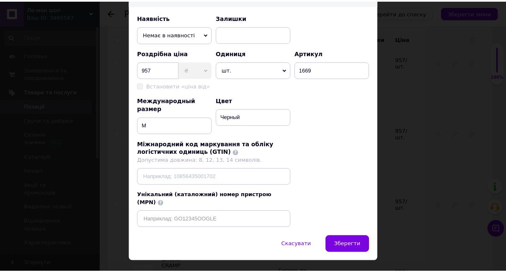
scroll to position [276, 0]
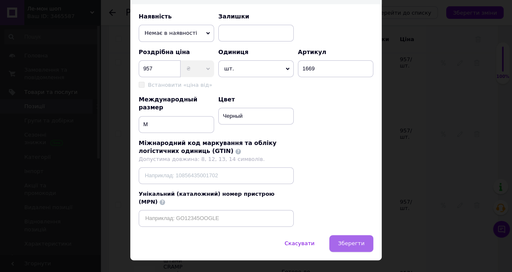
click at [360, 240] on span "Зберегти" at bounding box center [351, 243] width 26 height 6
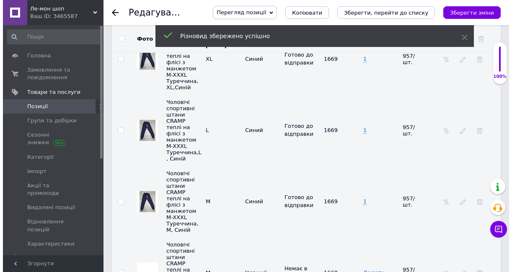
scroll to position [1949, 0]
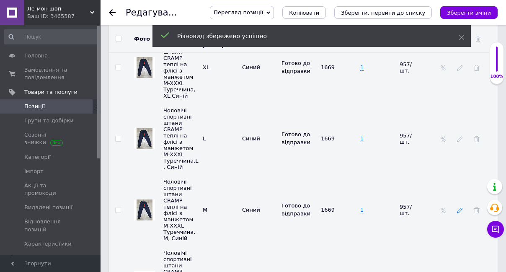
click at [461, 207] on icon at bounding box center [460, 210] width 6 height 6
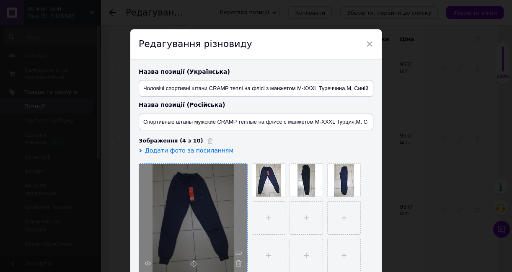
scroll to position [38, 0]
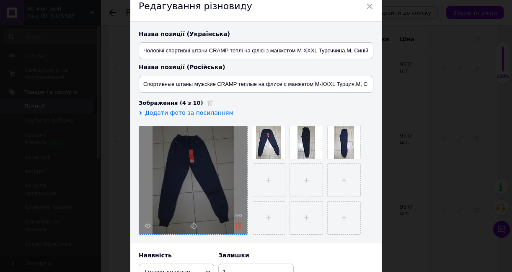
click at [237, 222] on icon at bounding box center [238, 225] width 6 height 6
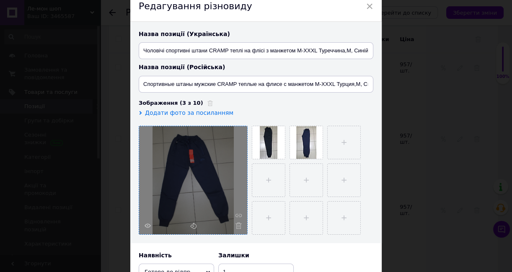
click at [237, 222] on icon at bounding box center [238, 225] width 6 height 6
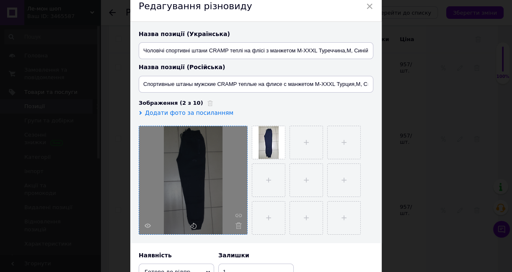
click at [237, 222] on icon at bounding box center [238, 225] width 6 height 6
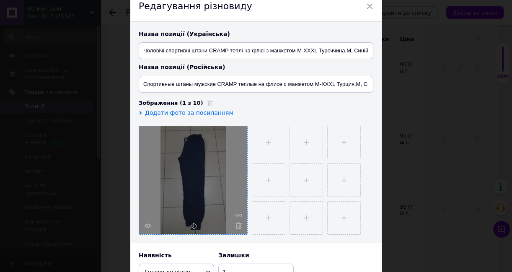
click at [237, 222] on icon at bounding box center [238, 225] width 6 height 6
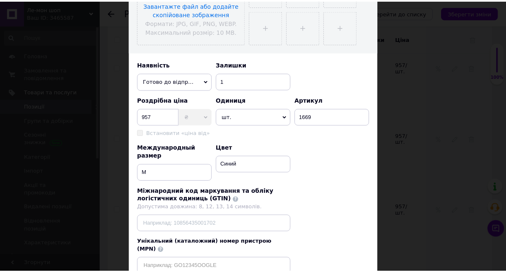
scroll to position [276, 0]
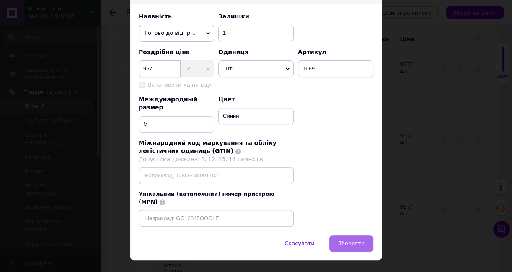
click at [355, 240] on span "Зберегти" at bounding box center [351, 243] width 26 height 6
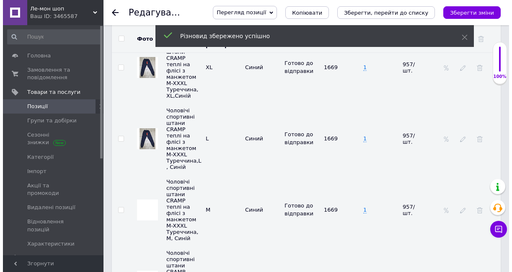
scroll to position [1911, 0]
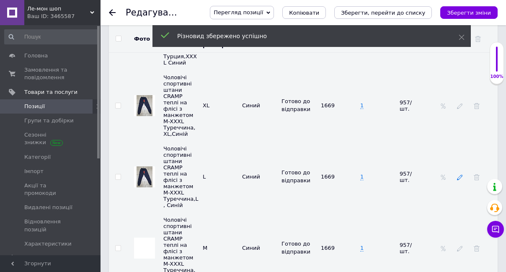
click at [459, 174] on icon at bounding box center [460, 177] width 6 height 6
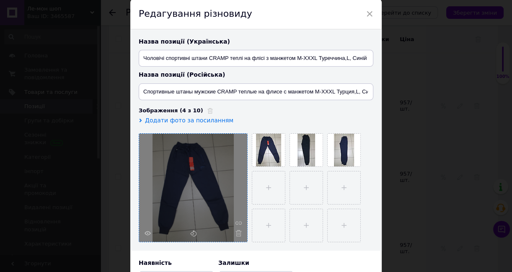
scroll to position [76, 0]
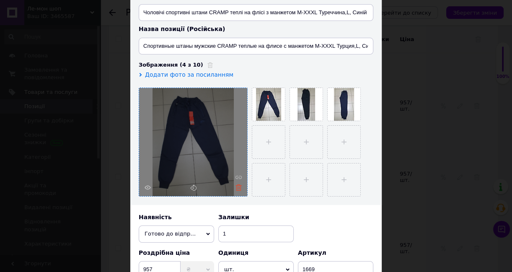
click at [239, 186] on icon at bounding box center [238, 187] width 6 height 6
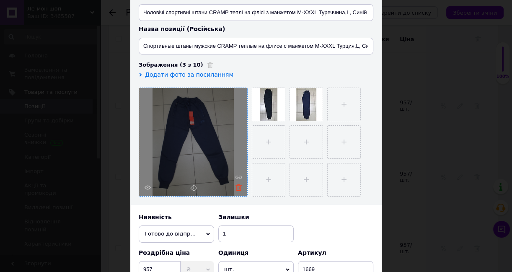
click at [237, 185] on icon at bounding box center [238, 187] width 6 height 6
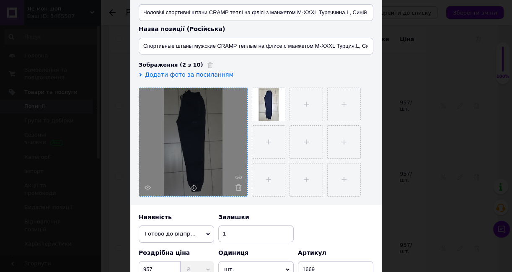
click at [237, 185] on icon at bounding box center [238, 187] width 6 height 6
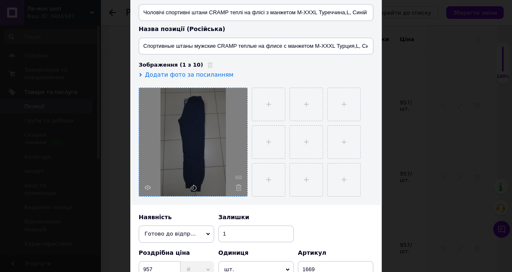
click at [237, 185] on icon at bounding box center [238, 187] width 6 height 6
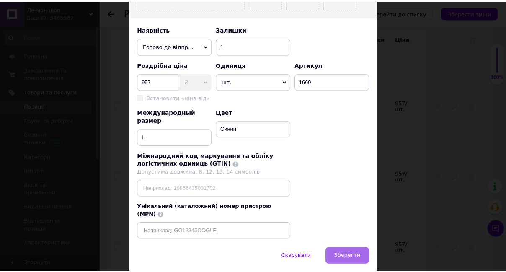
scroll to position [276, 0]
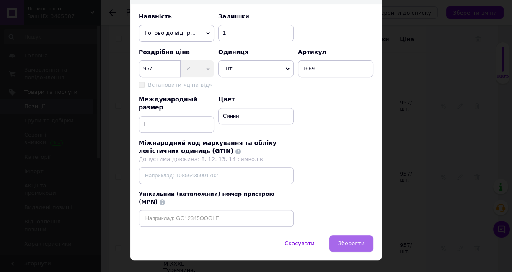
click at [350, 240] on span "Зберегти" at bounding box center [351, 243] width 26 height 6
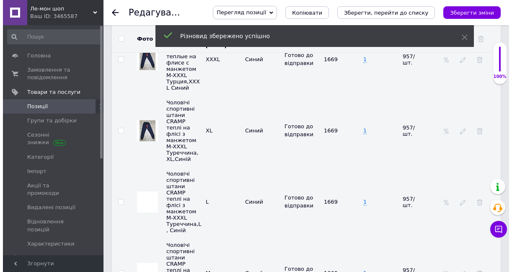
scroll to position [1873, 0]
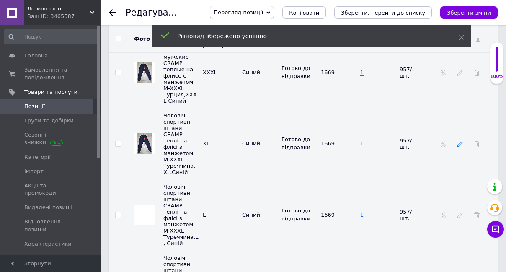
click at [460, 141] on icon at bounding box center [460, 144] width 6 height 6
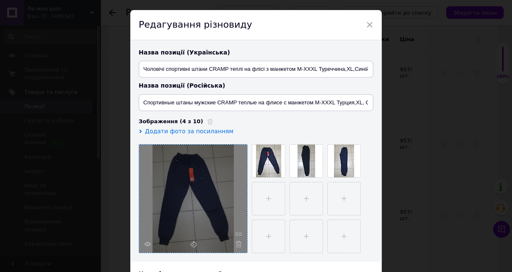
scroll to position [38, 0]
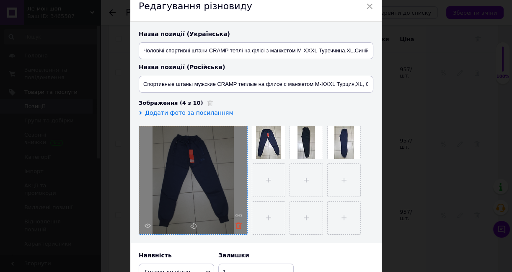
click at [235, 222] on icon at bounding box center [238, 225] width 6 height 6
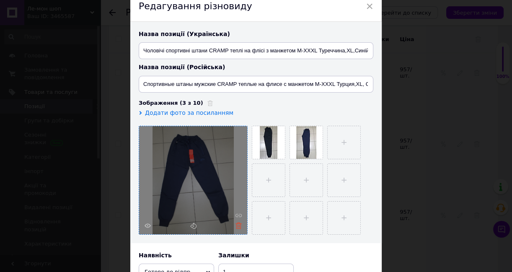
click at [237, 223] on icon at bounding box center [238, 225] width 6 height 6
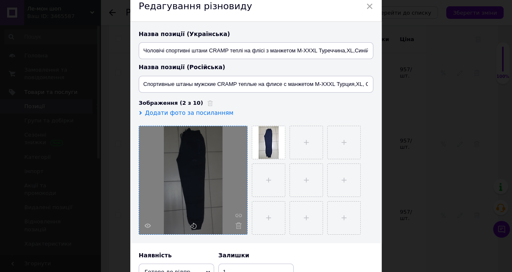
click at [237, 223] on icon at bounding box center [238, 225] width 6 height 6
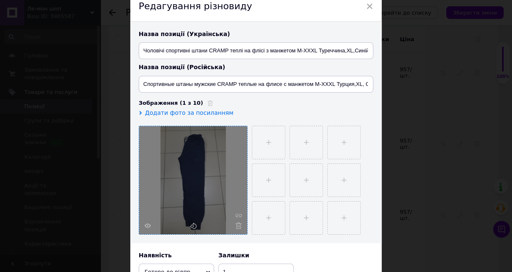
click at [237, 223] on icon at bounding box center [238, 225] width 6 height 6
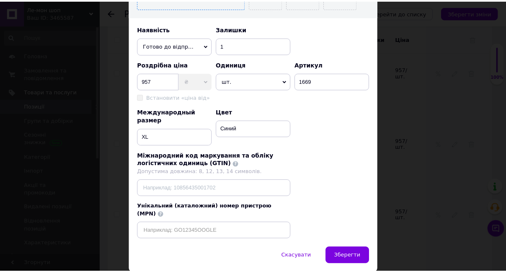
scroll to position [276, 0]
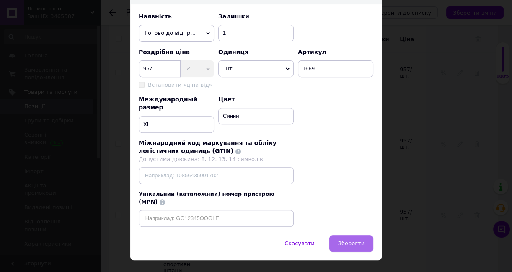
click at [348, 240] on span "Зберегти" at bounding box center [351, 243] width 26 height 6
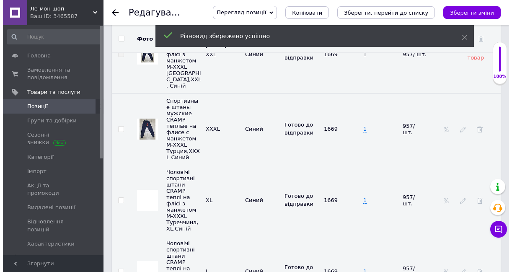
scroll to position [1797, 0]
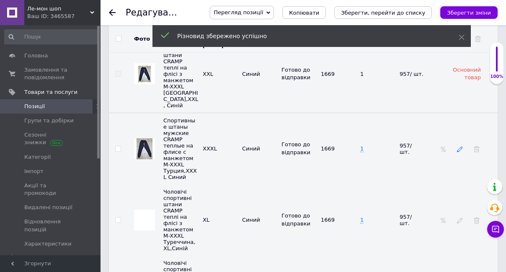
click at [459, 146] on icon at bounding box center [460, 149] width 6 height 6
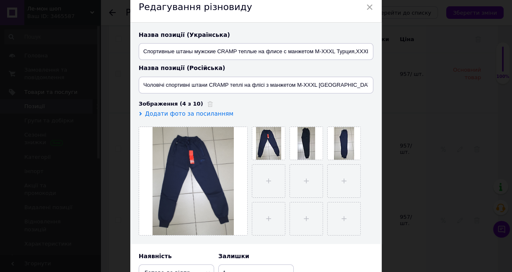
scroll to position [76, 0]
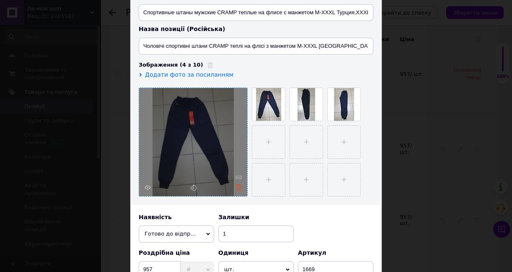
click at [236, 187] on icon at bounding box center [238, 187] width 6 height 6
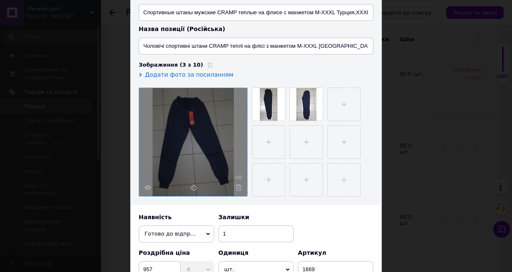
click at [236, 187] on icon at bounding box center [238, 187] width 6 height 6
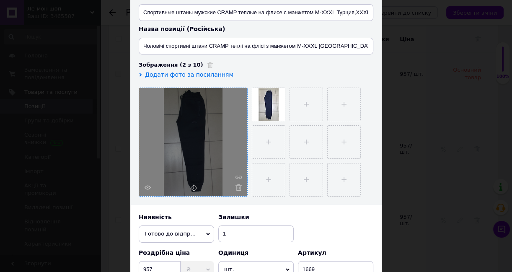
click at [236, 187] on icon at bounding box center [238, 187] width 6 height 6
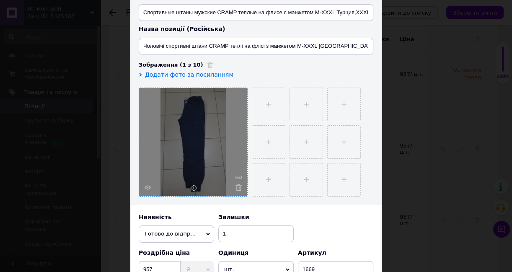
click at [236, 187] on icon at bounding box center [238, 187] width 6 height 6
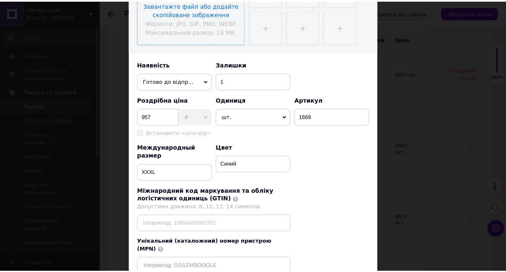
scroll to position [276, 0]
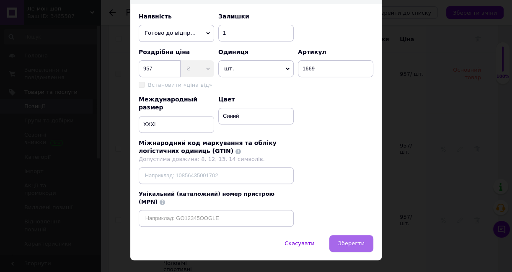
click at [355, 240] on span "Зберегти" at bounding box center [351, 243] width 26 height 6
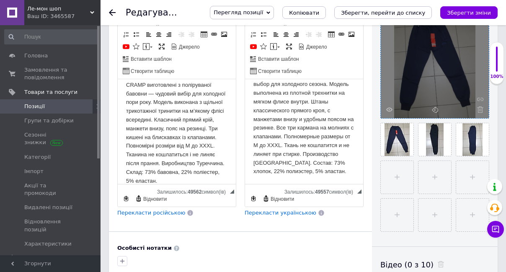
scroll to position [198, 0]
click at [479, 111] on icon at bounding box center [480, 110] width 6 height 6
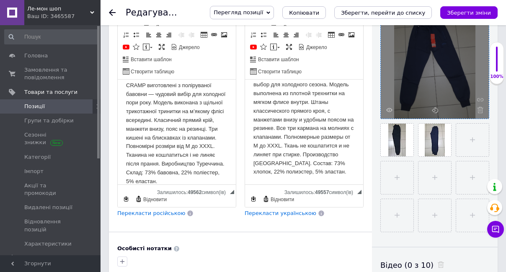
click at [479, 111] on icon at bounding box center [480, 110] width 6 height 6
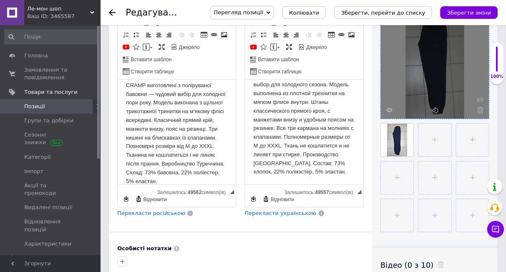
click at [479, 111] on icon at bounding box center [480, 110] width 6 height 6
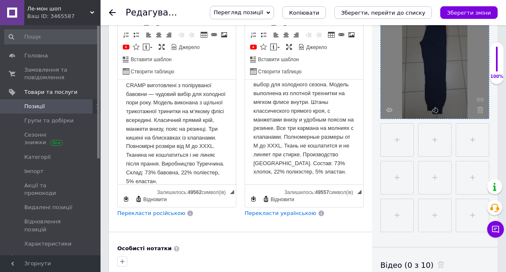
click at [479, 111] on icon at bounding box center [480, 110] width 6 height 6
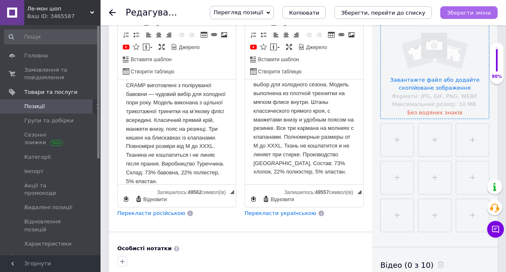
click at [470, 11] on icon "Зберегти зміни" at bounding box center [469, 13] width 44 height 6
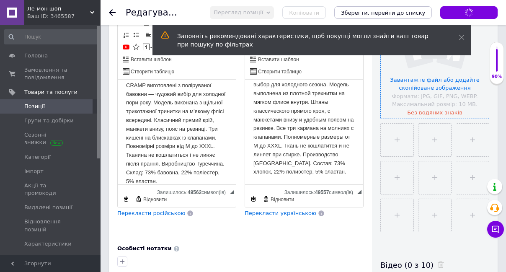
click at [112, 10] on div at bounding box center [117, 12] width 17 height 25
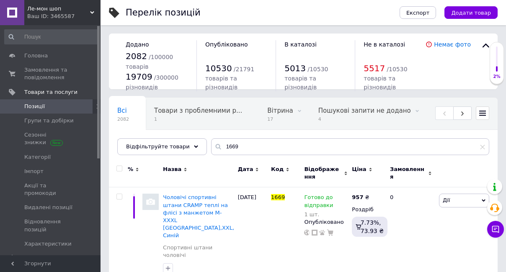
click at [485, 45] on icon at bounding box center [485, 46] width 7 height 4
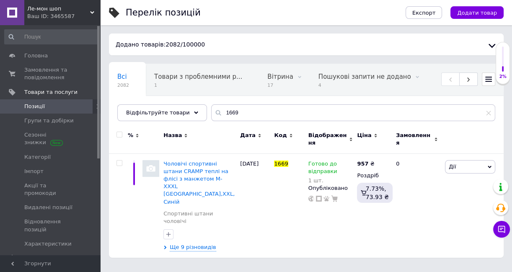
click at [491, 43] on icon at bounding box center [492, 46] width 10 height 10
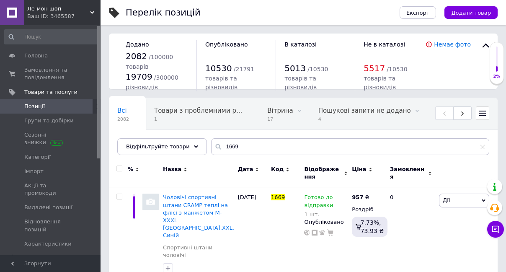
click at [481, 150] on div "1669" at bounding box center [350, 146] width 278 height 17
click at [38, 76] on span "Замовлення та повідомлення" at bounding box center [50, 73] width 53 height 15
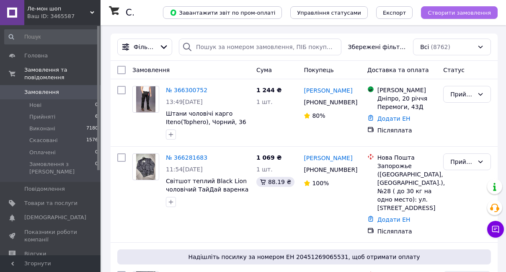
click at [454, 13] on span "Створити замовлення" at bounding box center [459, 13] width 63 height 6
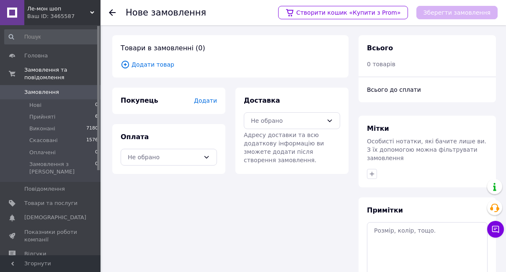
click at [126, 64] on icon at bounding box center [125, 64] width 9 height 9
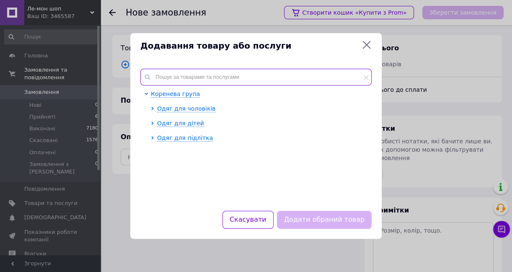
click at [160, 72] on input "text" at bounding box center [255, 77] width 231 height 17
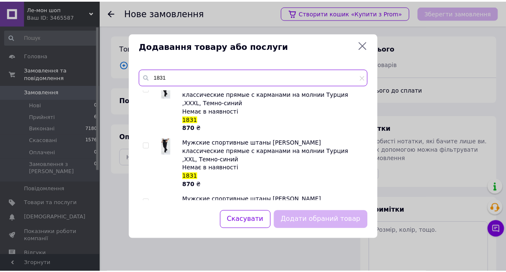
scroll to position [190, 0]
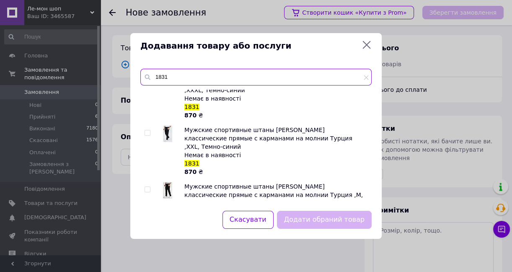
type input "1831"
click at [167, 182] on img at bounding box center [167, 190] width 9 height 16
checkbox input "true"
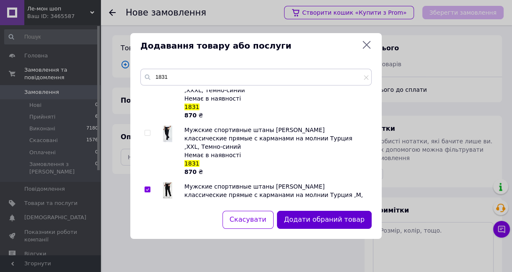
click at [352, 221] on button "Додати обраний товар" at bounding box center [324, 220] width 95 height 18
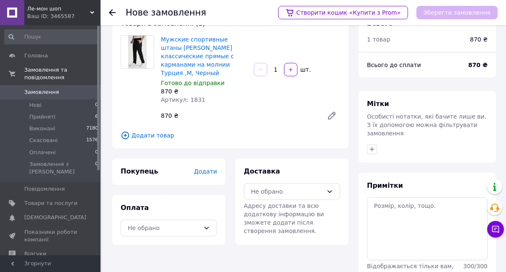
scroll to position [38, 0]
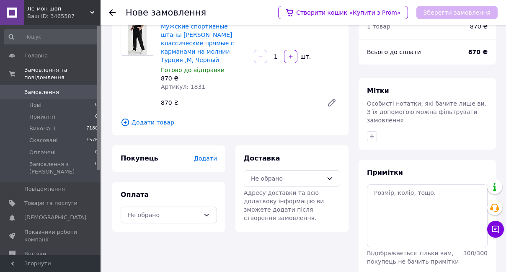
click at [207, 155] on span "Додати" at bounding box center [205, 158] width 23 height 7
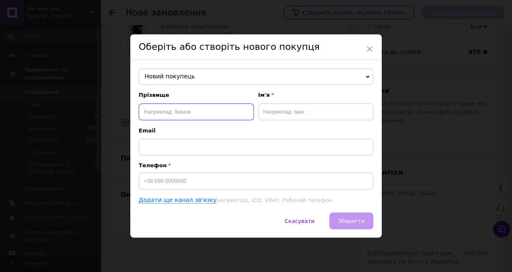
click at [156, 111] on input "text" at bounding box center [196, 111] width 115 height 17
type input "G"
type input "[PERSON_NAME]"
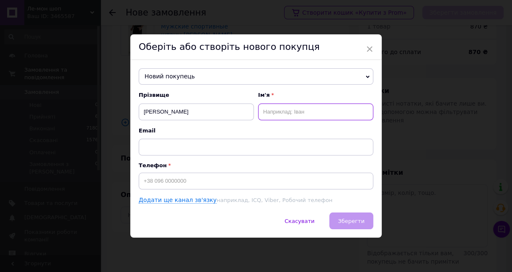
click at [280, 108] on input "text" at bounding box center [315, 111] width 115 height 17
type input "Любов"
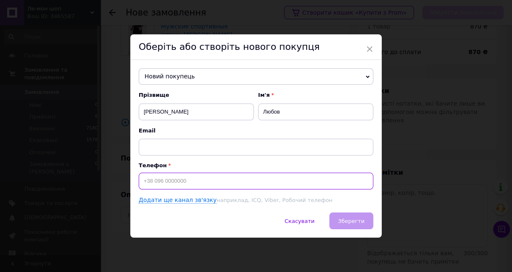
click at [150, 179] on input at bounding box center [256, 181] width 235 height 17
paste input "380503961644"
click at [142, 180] on input "380503961644" at bounding box center [256, 181] width 235 height 17
type input "[PHONE_NUMBER]"
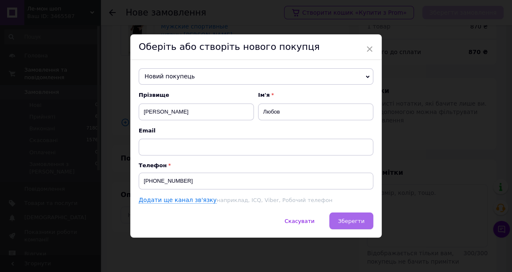
click at [349, 222] on span "Зберегти" at bounding box center [351, 221] width 26 height 6
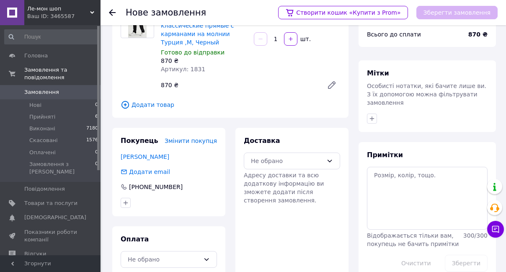
scroll to position [64, 0]
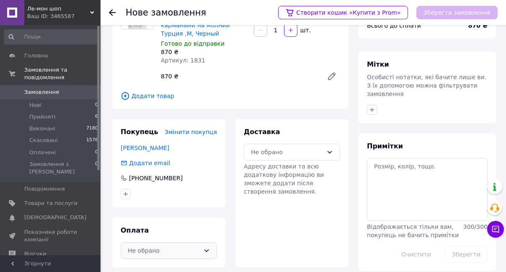
click at [205, 249] on icon at bounding box center [206, 250] width 5 height 3
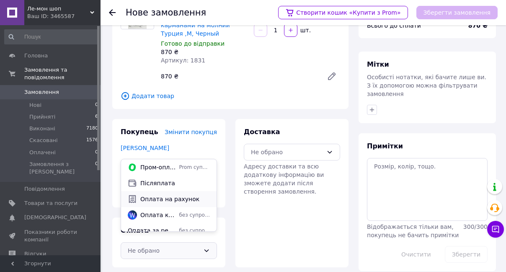
scroll to position [7, 0]
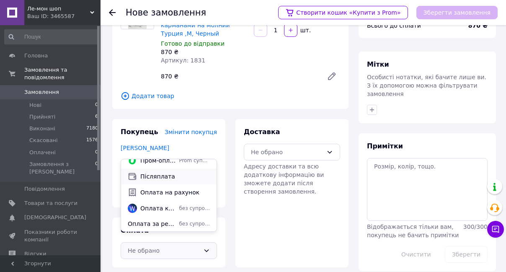
click at [159, 175] on span "Післяплата" at bounding box center [175, 176] width 70 height 8
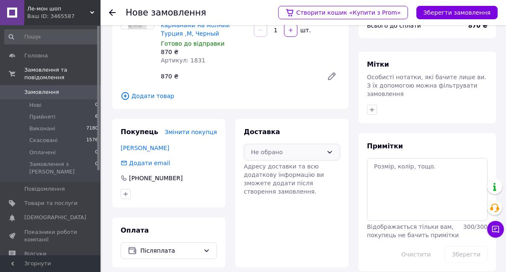
click at [331, 151] on icon at bounding box center [329, 152] width 5 height 3
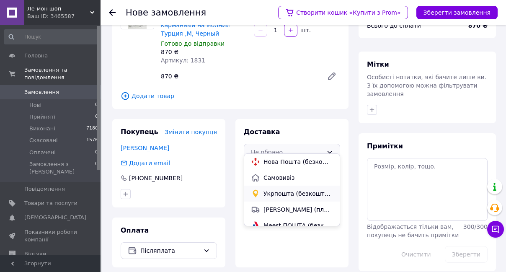
click at [280, 192] on span "Укрпошта (безкоштовно від 3000 ₴)" at bounding box center [298, 193] width 70 height 8
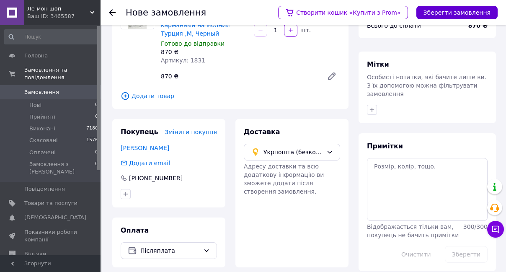
click at [459, 10] on button "Зберегти замовлення" at bounding box center [456, 12] width 81 height 13
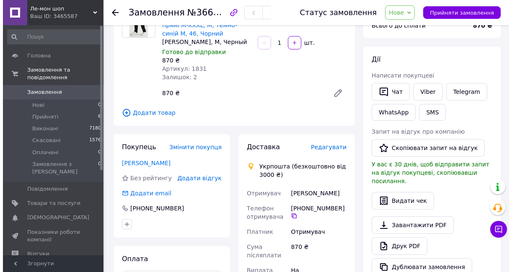
scroll to position [102, 0]
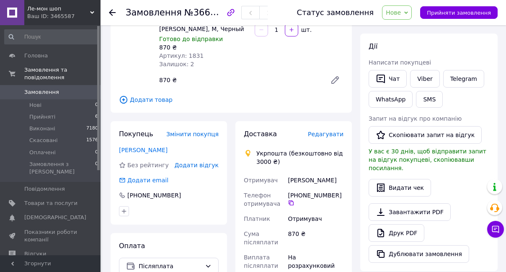
click at [332, 131] on span "Редагувати" at bounding box center [326, 134] width 36 height 7
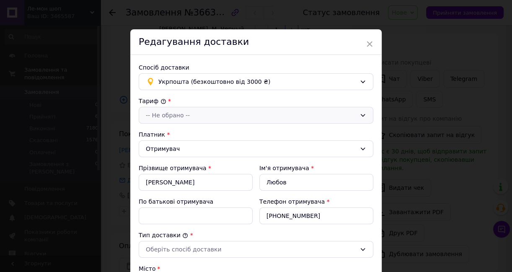
click at [171, 114] on div "-- Не обрано --" at bounding box center [251, 115] width 210 height 9
click at [165, 133] on li "Стандарт" at bounding box center [255, 132] width 234 height 15
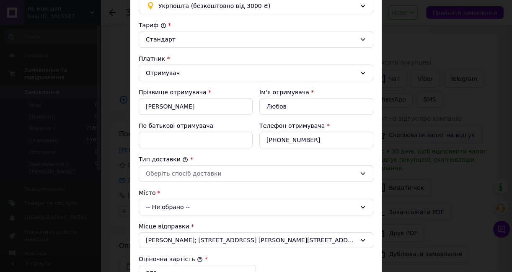
scroll to position [114, 0]
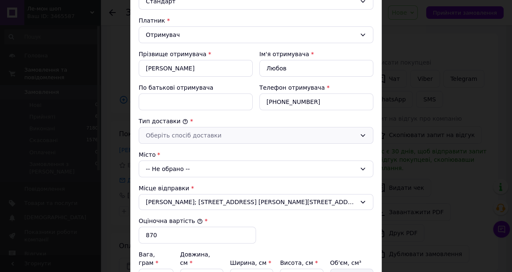
click at [171, 135] on div "Оберіть спосіб доставки" at bounding box center [251, 135] width 210 height 9
click at [165, 152] on li "Склад - склад" at bounding box center [255, 151] width 234 height 15
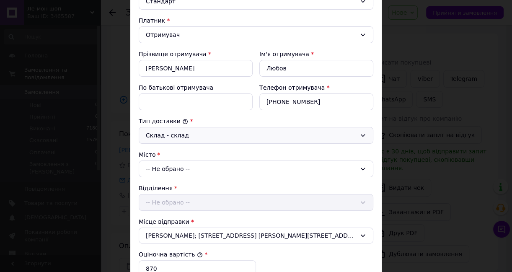
scroll to position [152, 0]
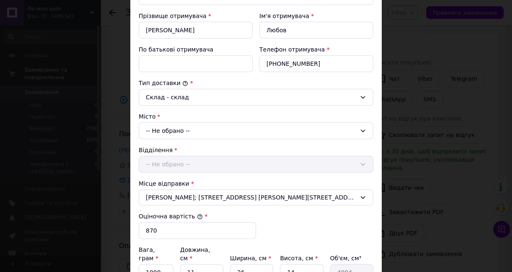
click at [166, 129] on div "-- Не обрано --" at bounding box center [256, 130] width 235 height 17
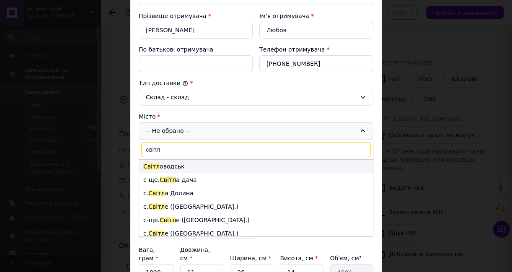
type input "світл"
click at [160, 164] on li "Світл оводськ" at bounding box center [256, 166] width 234 height 13
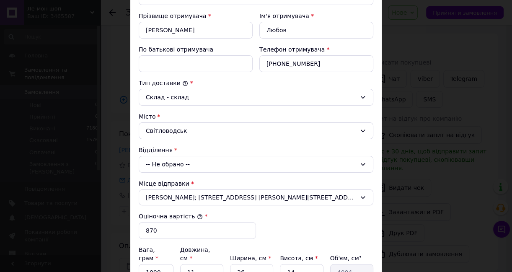
click at [160, 162] on div "-- Не обрано --" at bounding box center [256, 164] width 235 height 17
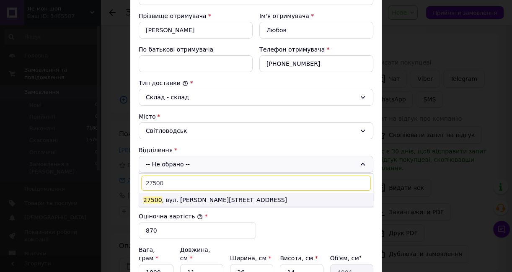
type input "27500"
click at [171, 198] on li "27500 , вул. [PERSON_NAME][STREET_ADDRESS]" at bounding box center [256, 199] width 234 height 13
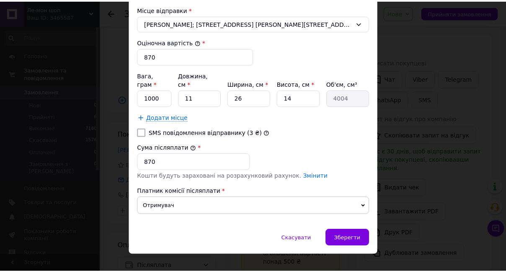
scroll to position [327, 0]
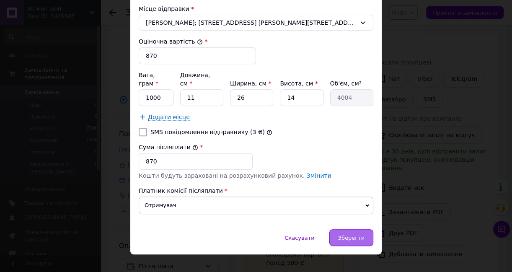
click at [358, 235] on span "Зберегти" at bounding box center [351, 238] width 26 height 6
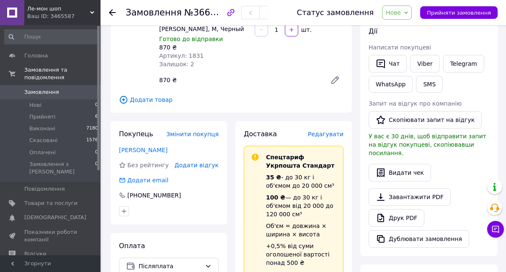
click at [109, 11] on icon at bounding box center [112, 12] width 7 height 7
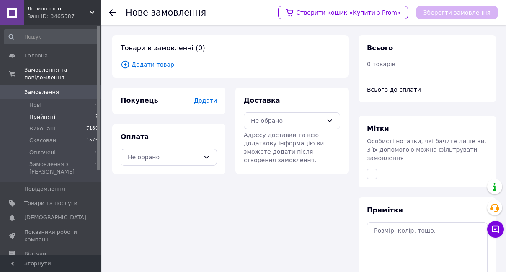
click at [44, 113] on span "Прийняті" at bounding box center [42, 117] width 26 height 8
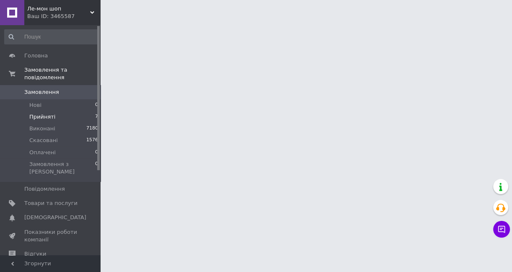
click at [49, 113] on span "Прийняті" at bounding box center [42, 117] width 26 height 8
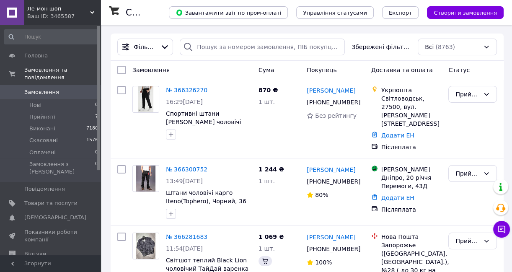
click at [47, 113] on li "Прийняті 7" at bounding box center [51, 117] width 103 height 12
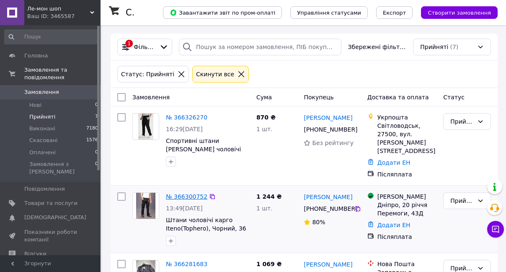
click at [186, 193] on link "№ 366300752" at bounding box center [186, 196] width 41 height 7
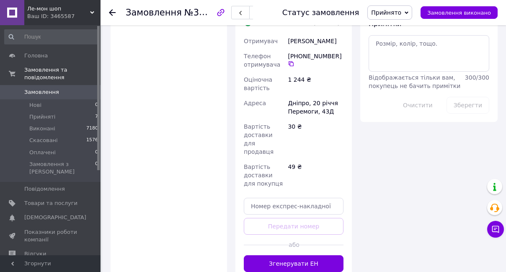
scroll to position [456, 0]
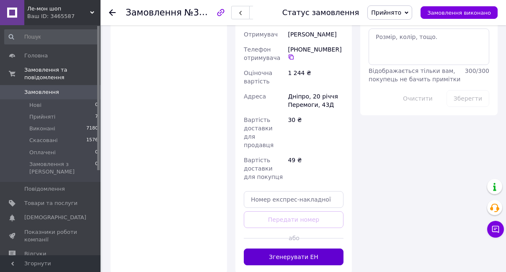
click at [296, 248] on button "Згенерувати ЕН" at bounding box center [294, 256] width 100 height 17
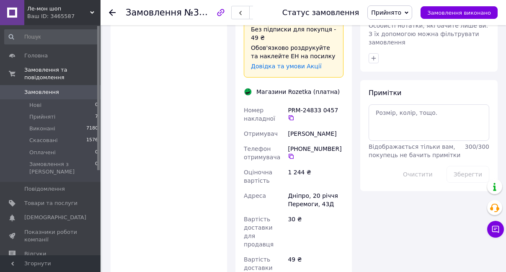
scroll to position [381, 0]
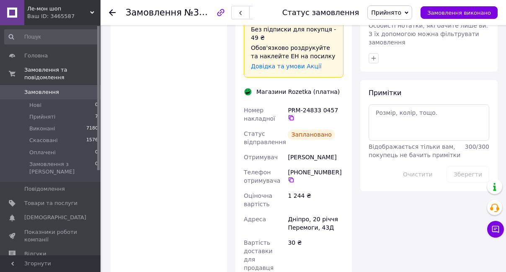
click at [294, 114] on icon at bounding box center [291, 117] width 7 height 7
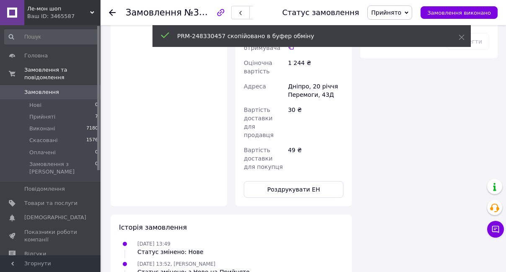
scroll to position [521, 0]
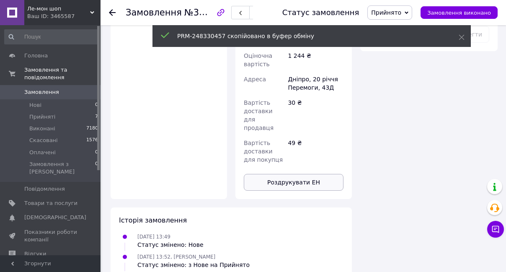
click at [302, 174] on button "Роздрукувати ЕН" at bounding box center [294, 182] width 100 height 17
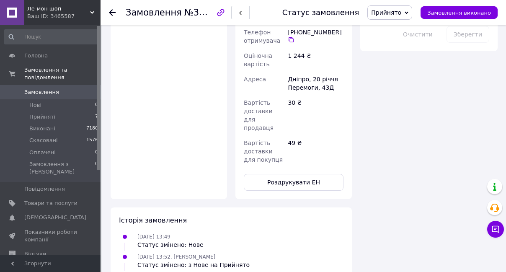
click at [110, 10] on icon at bounding box center [112, 12] width 7 height 7
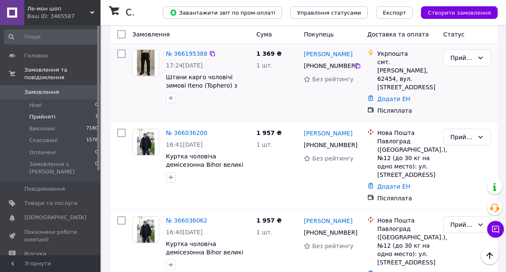
scroll to position [401, 0]
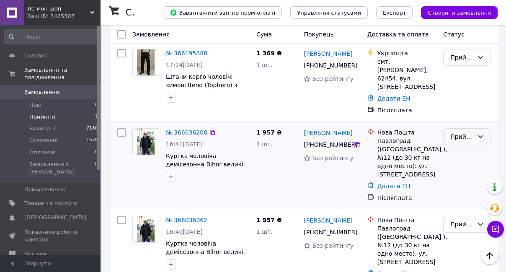
click at [480, 133] on icon at bounding box center [480, 136] width 7 height 7
click at [461, 134] on li "Скасовано" at bounding box center [466, 136] width 47 height 15
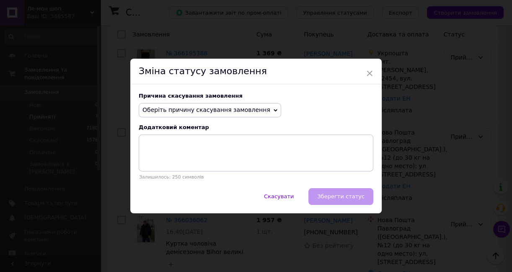
click at [273, 110] on icon at bounding box center [275, 110] width 4 height 3
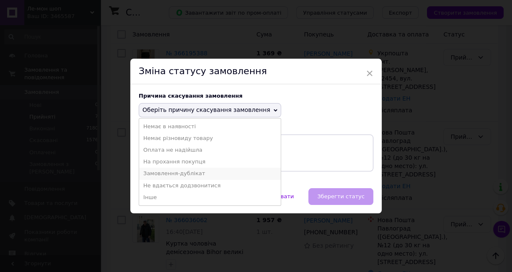
click at [185, 172] on li "Замовлення-дублікат" at bounding box center [210, 174] width 142 height 12
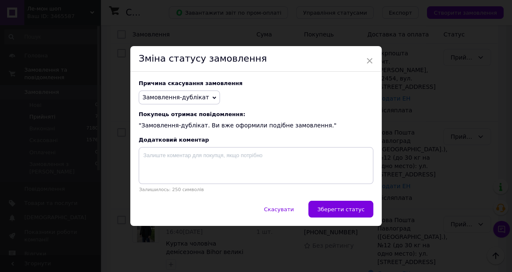
click at [340, 202] on button "Зберегти статус" at bounding box center [340, 209] width 65 height 17
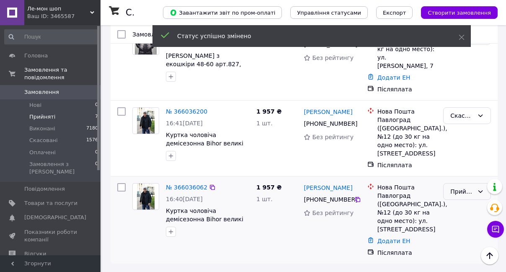
scroll to position [172, 0]
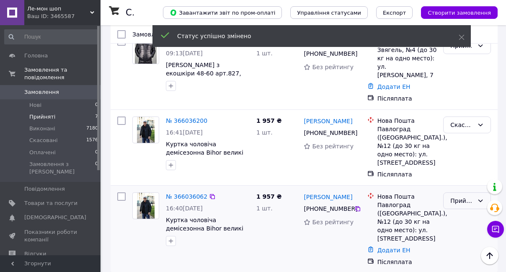
click at [481, 197] on icon at bounding box center [480, 200] width 7 height 7
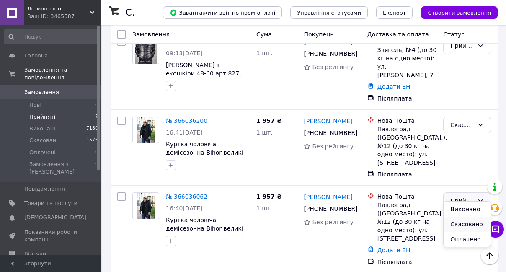
click at [466, 222] on li "Скасовано" at bounding box center [466, 223] width 47 height 15
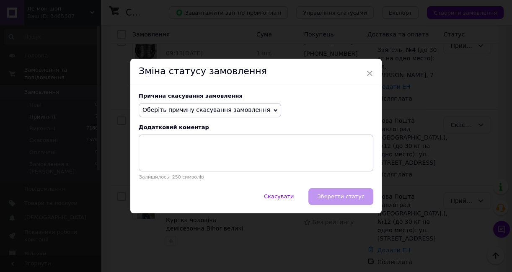
click at [260, 108] on span "Оберіть причину скасування замовлення" at bounding box center [210, 110] width 142 height 14
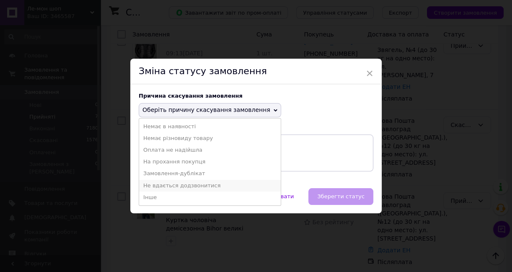
click at [188, 184] on li "Не вдається додзвонитися" at bounding box center [210, 186] width 142 height 12
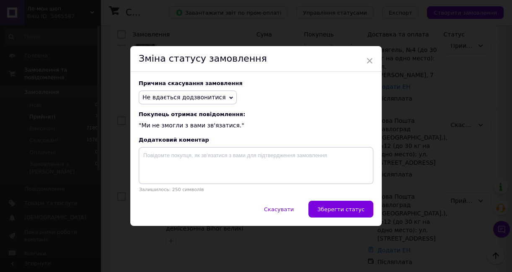
click at [328, 207] on span "Зберегти статус" at bounding box center [340, 209] width 47 height 6
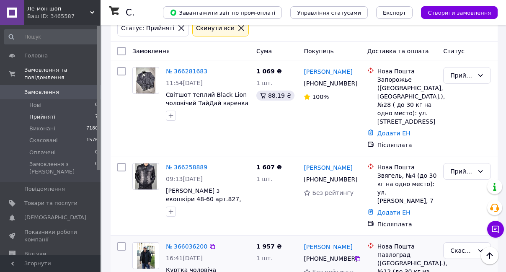
scroll to position [0, 0]
